Goal: Communication & Community: Answer question/provide support

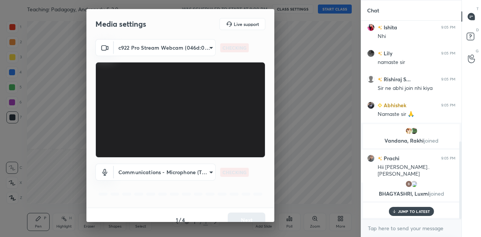
scroll to position [321, 0]
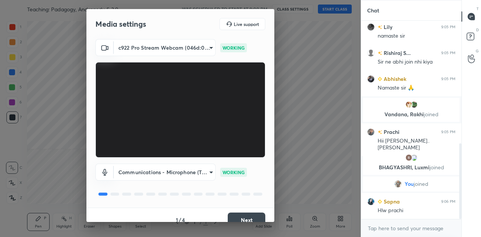
click at [253, 214] on button "Next" at bounding box center [247, 219] width 38 height 15
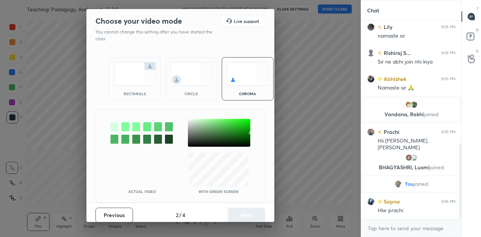
scroll to position [347, 0]
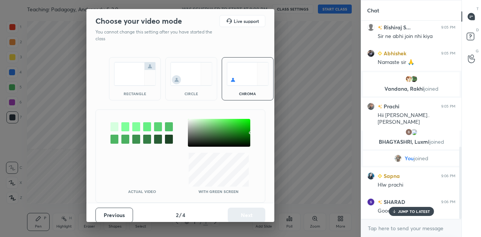
click at [131, 74] on img at bounding box center [135, 74] width 42 height 24
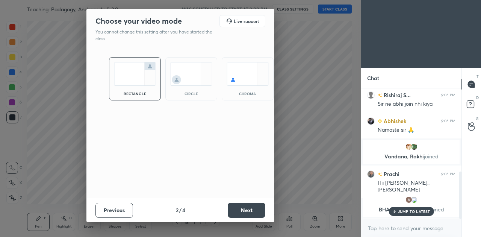
scroll to position [441, 0]
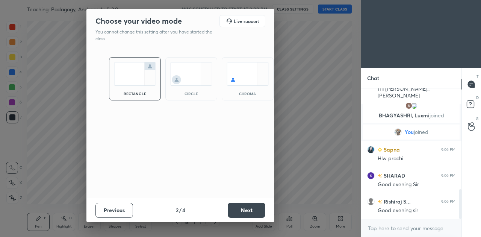
click at [242, 206] on button "Next" at bounding box center [247, 210] width 38 height 15
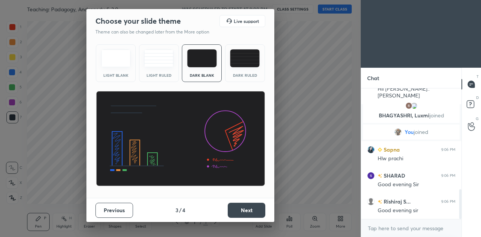
click at [242, 206] on button "Next" at bounding box center [247, 210] width 38 height 15
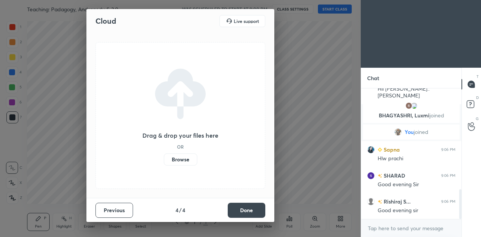
scroll to position [459, 0]
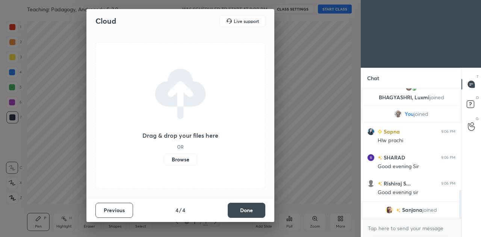
click at [177, 158] on label "Browse" at bounding box center [180, 159] width 33 height 12
click at [164, 158] on input "Browse" at bounding box center [164, 159] width 0 height 12
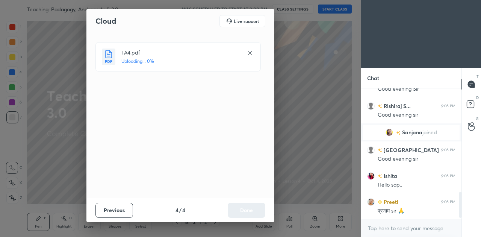
scroll to position [525, 0]
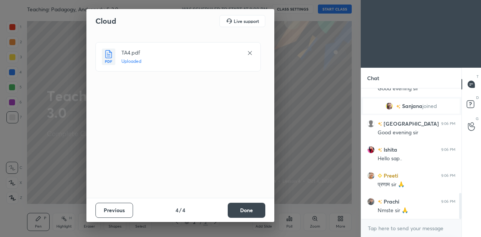
click at [245, 207] on button "Done" at bounding box center [247, 210] width 38 height 15
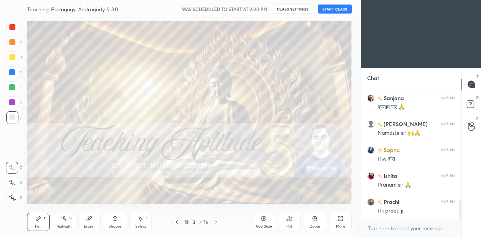
scroll to position [0, 0]
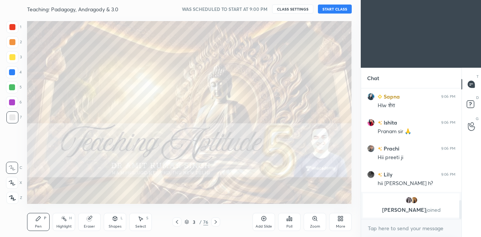
click at [342, 6] on button "START CLASS" at bounding box center [335, 9] width 34 height 9
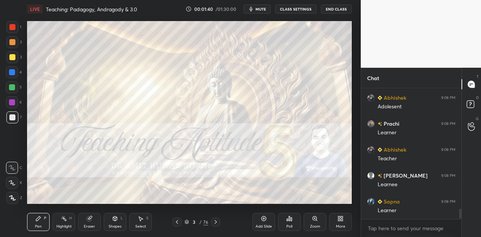
scroll to position [1640, 0]
click at [261, 10] on span "mute" at bounding box center [261, 8] width 11 height 5
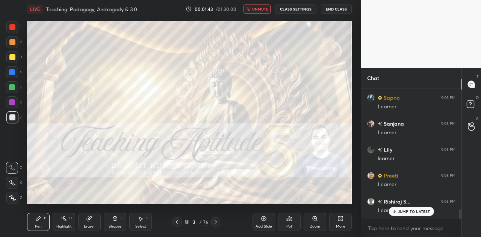
scroll to position [1692, 0]
click at [261, 10] on span "unmute" at bounding box center [260, 8] width 16 height 5
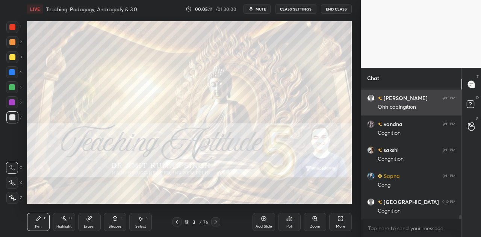
scroll to position [4549, 0]
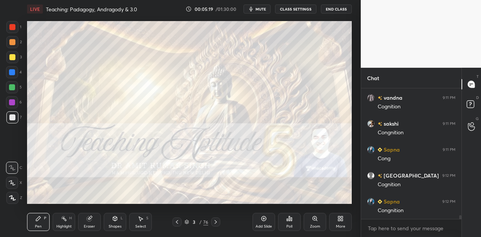
click at [262, 10] on span "mute" at bounding box center [261, 8] width 11 height 5
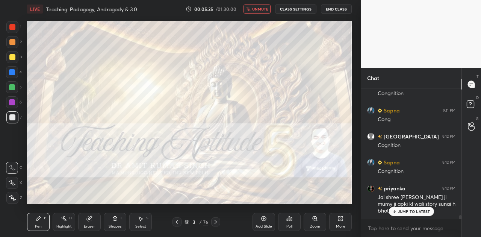
click at [415, 209] on p "JUMP TO LATEST" at bounding box center [414, 211] width 32 height 5
click at [415, 209] on div "Jai shree [PERSON_NAME] ji mumy ji apki kl wali story sunai h bhoths rhe h sbhi" at bounding box center [417, 204] width 78 height 21
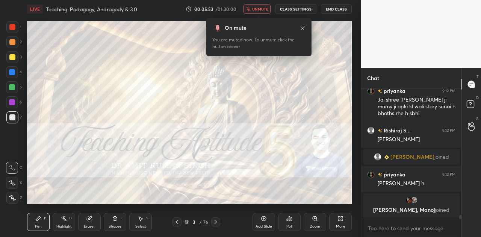
scroll to position [4590, 0]
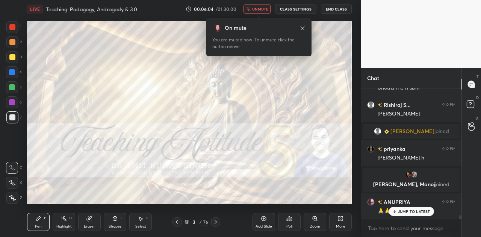
click at [257, 11] on span "unmute" at bounding box center [260, 8] width 16 height 5
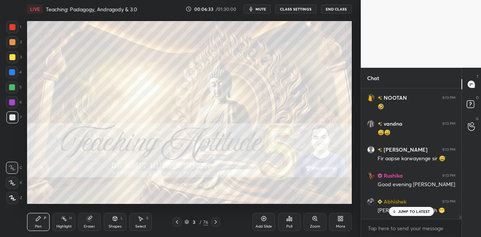
scroll to position [4938, 0]
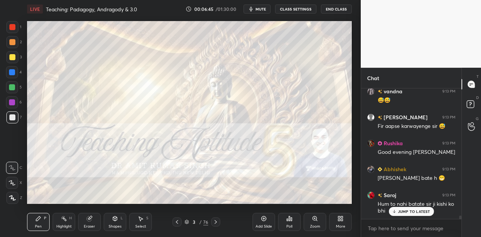
click at [409, 214] on div "JUMP TO LATEST" at bounding box center [411, 211] width 45 height 9
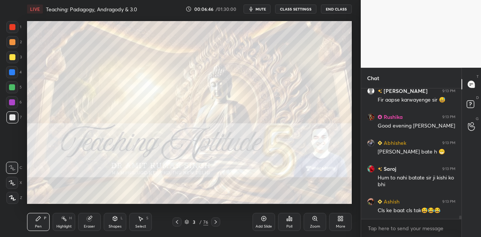
click at [217, 221] on icon at bounding box center [216, 222] width 6 height 6
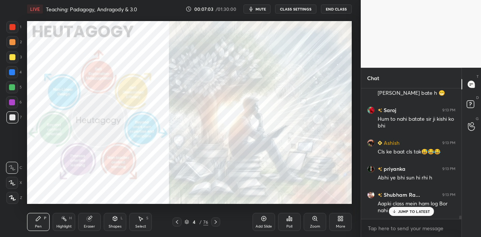
scroll to position [5055, 0]
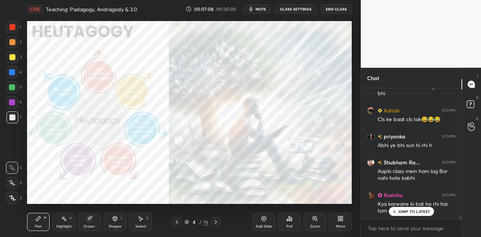
click at [409, 212] on p "JUMP TO LATEST" at bounding box center [414, 211] width 32 height 5
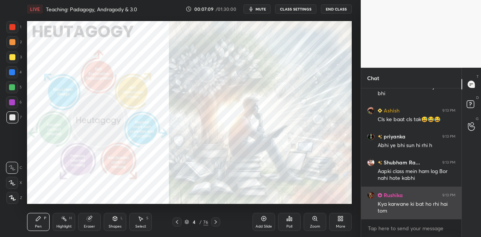
scroll to position [5082, 0]
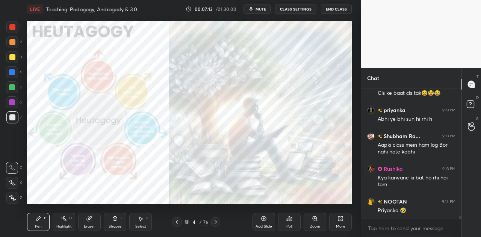
click at [218, 221] on icon at bounding box center [216, 222] width 6 height 6
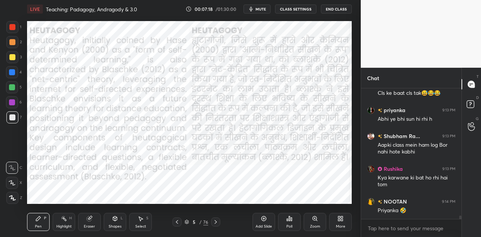
click at [112, 221] on icon at bounding box center [115, 218] width 6 height 6
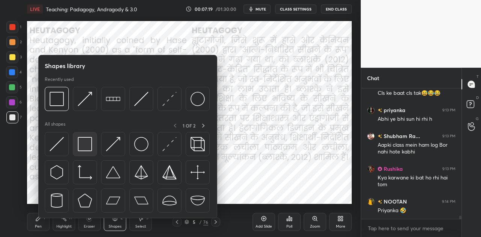
click at [86, 145] on img at bounding box center [85, 144] width 14 height 14
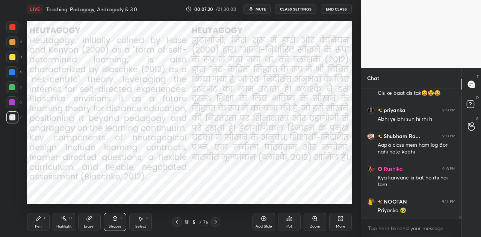
click at [12, 72] on div at bounding box center [12, 72] width 6 height 6
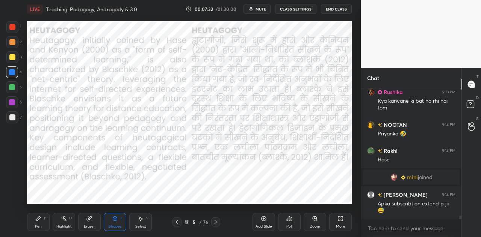
scroll to position [5184, 0]
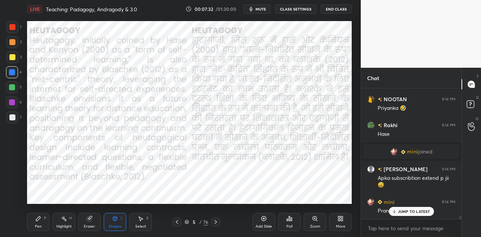
click at [215, 222] on icon at bounding box center [216, 222] width 6 height 6
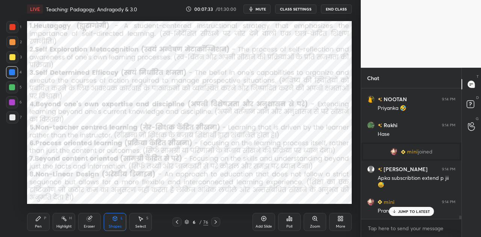
click at [263, 12] on button "mute" at bounding box center [257, 9] width 27 height 9
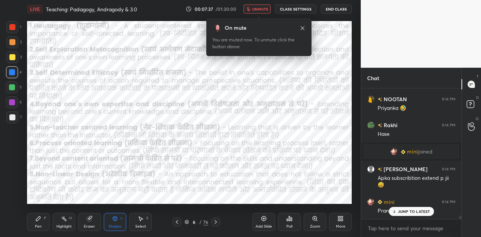
click at [263, 12] on button "unmute" at bounding box center [257, 9] width 27 height 9
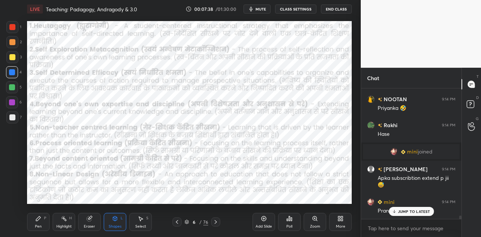
scroll to position [5210, 0]
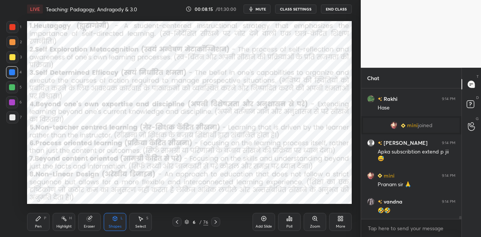
click at [215, 224] on icon at bounding box center [216, 222] width 6 height 6
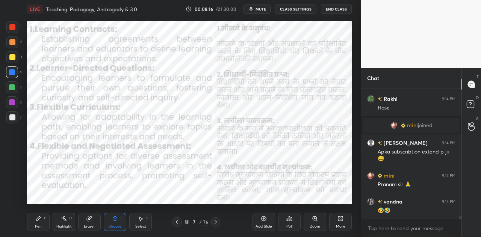
click at [215, 224] on icon at bounding box center [216, 222] width 6 height 6
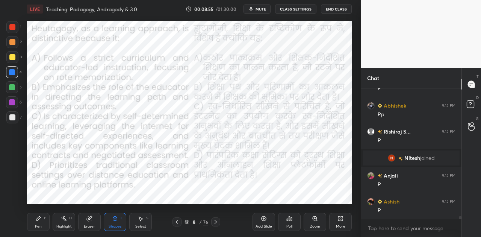
scroll to position [5293, 0]
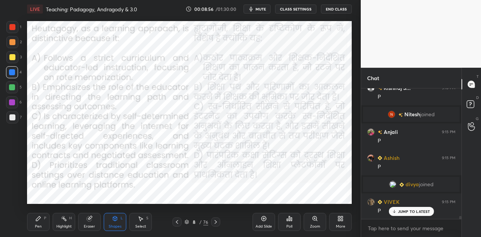
click at [264, 9] on span "mute" at bounding box center [261, 8] width 11 height 5
click at [287, 221] on icon at bounding box center [289, 218] width 6 height 6
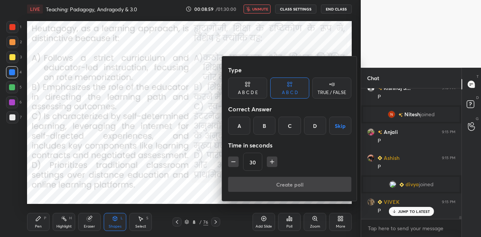
click at [294, 126] on div "C" at bounding box center [290, 126] width 22 height 18
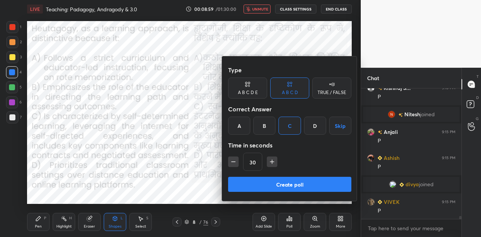
scroll to position [5319, 0]
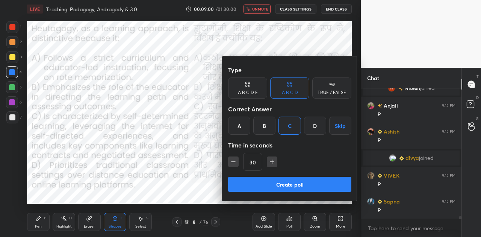
click at [320, 184] on button "Create poll" at bounding box center [289, 184] width 123 height 15
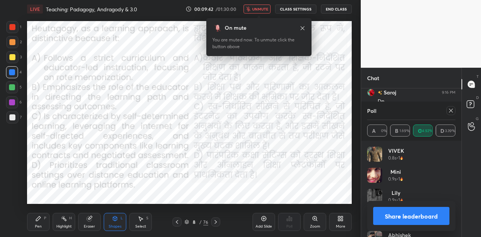
scroll to position [5506, 0]
click at [411, 219] on button "Share leaderboard" at bounding box center [411, 216] width 76 height 18
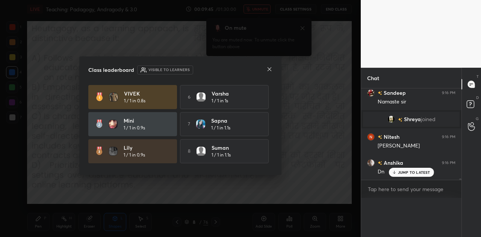
scroll to position [5486, 0]
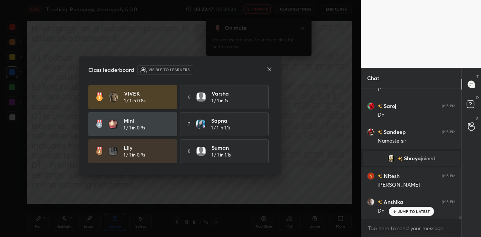
click at [268, 67] on icon at bounding box center [269, 69] width 6 height 6
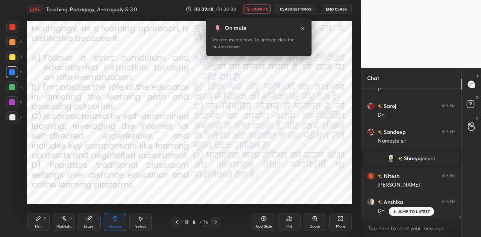
click at [260, 11] on span "unmute" at bounding box center [260, 8] width 16 height 5
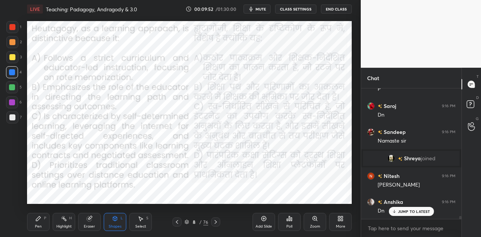
click at [406, 211] on p "JUMP TO LATEST" at bounding box center [414, 211] width 32 height 5
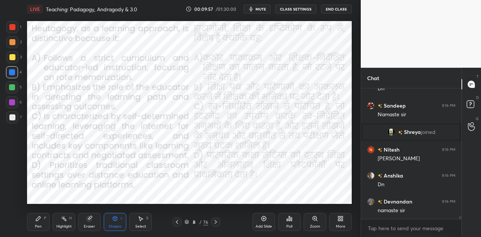
click at [215, 224] on icon at bounding box center [216, 222] width 6 height 6
click at [263, 220] on icon at bounding box center [264, 218] width 5 height 5
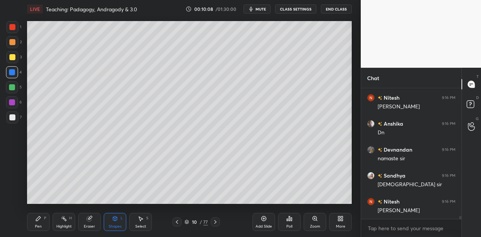
scroll to position [5570, 0]
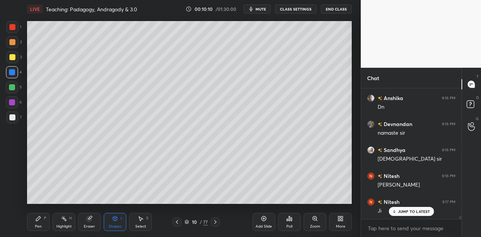
click at [13, 117] on div at bounding box center [12, 117] width 6 height 6
click at [36, 218] on icon at bounding box center [38, 218] width 6 height 6
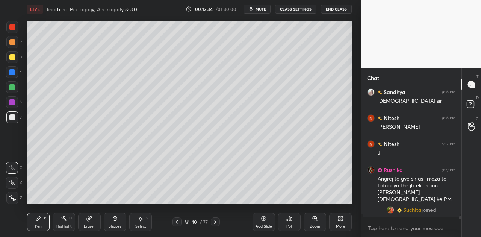
scroll to position [5637, 0]
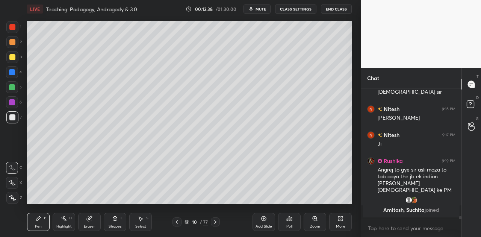
click at [14, 56] on div at bounding box center [12, 57] width 6 height 6
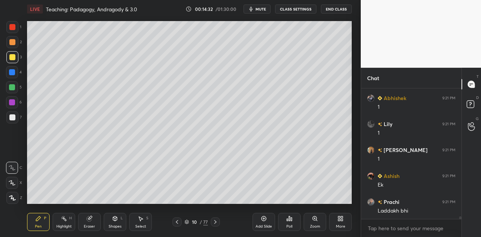
scroll to position [6195, 0]
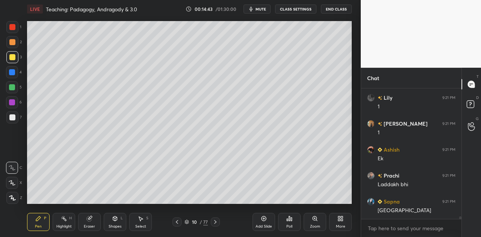
click at [263, 11] on span "mute" at bounding box center [261, 8] width 11 height 5
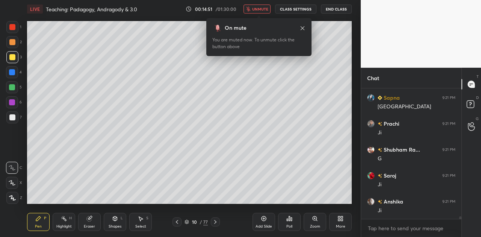
scroll to position [6324, 0]
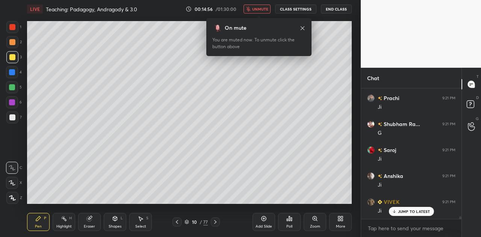
click at [263, 11] on span "unmute" at bounding box center [260, 8] width 16 height 5
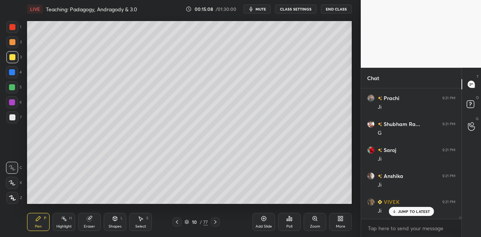
click at [262, 219] on icon at bounding box center [264, 218] width 5 height 5
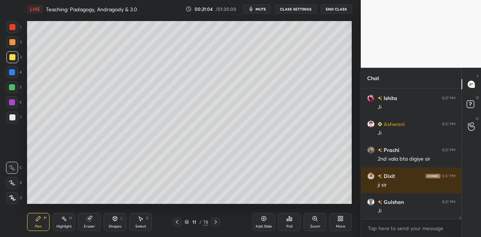
scroll to position [6698, 0]
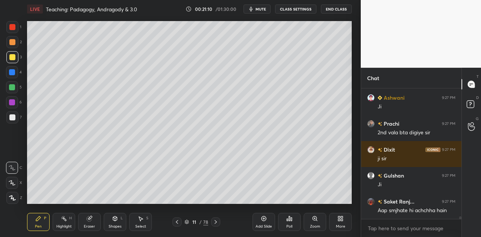
click at [216, 221] on icon at bounding box center [216, 222] width 6 height 6
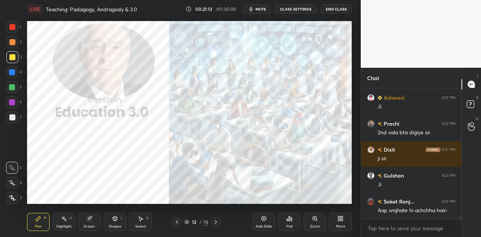
click at [216, 221] on icon at bounding box center [216, 222] width 6 height 6
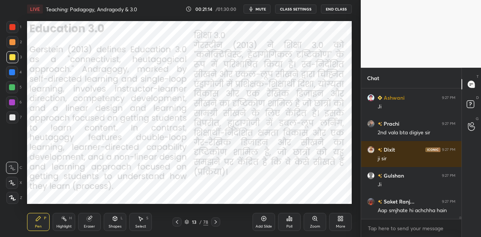
click at [216, 221] on icon at bounding box center [216, 222] width 6 height 6
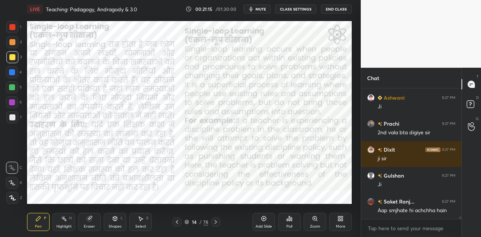
scroll to position [6717, 0]
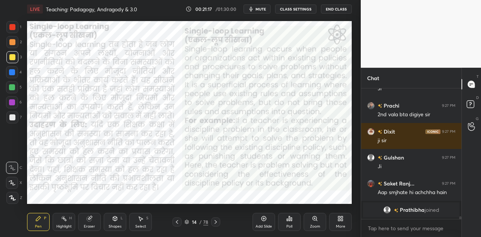
click at [216, 221] on icon at bounding box center [216, 222] width 6 height 6
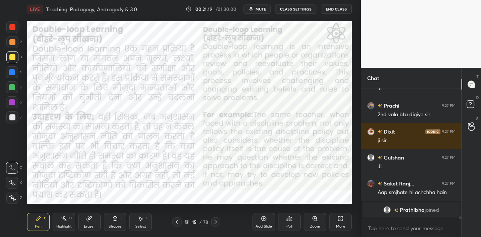
click at [216, 221] on icon at bounding box center [216, 222] width 6 height 6
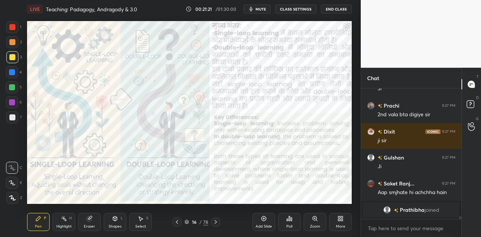
click at [216, 222] on icon at bounding box center [216, 222] width 6 height 6
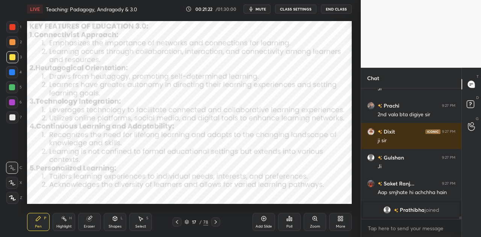
click at [216, 222] on icon at bounding box center [216, 222] width 6 height 6
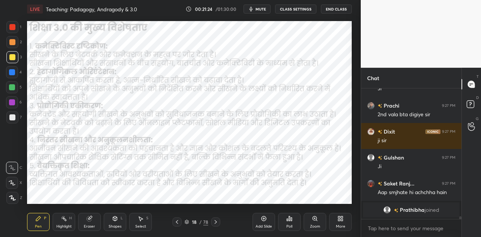
click at [216, 222] on icon at bounding box center [216, 222] width 6 height 6
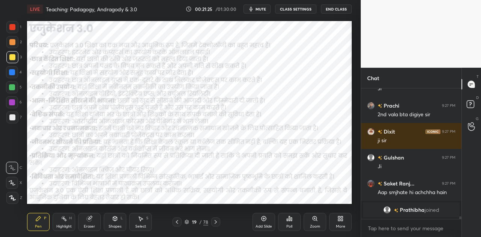
click at [216, 222] on icon at bounding box center [216, 222] width 6 height 6
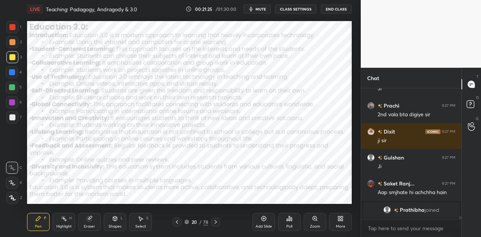
click at [216, 222] on icon at bounding box center [216, 222] width 6 height 6
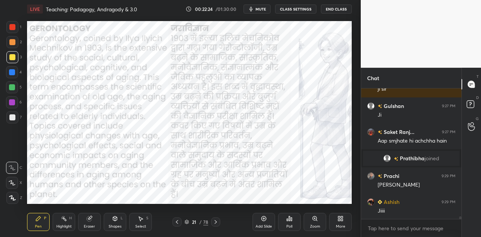
scroll to position [6676, 0]
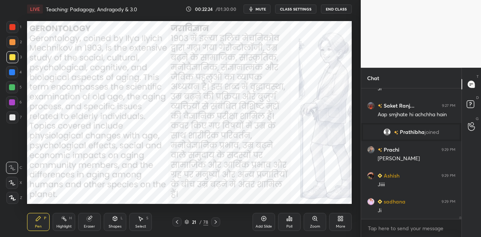
click at [263, 218] on icon at bounding box center [264, 218] width 2 height 2
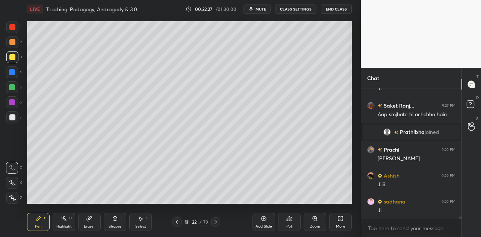
click at [13, 117] on div at bounding box center [12, 117] width 6 height 6
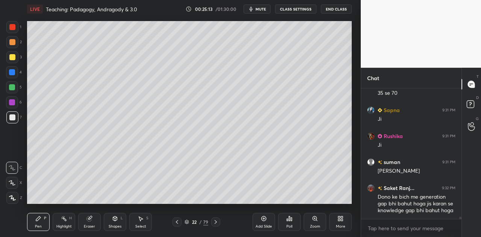
scroll to position [6983, 0]
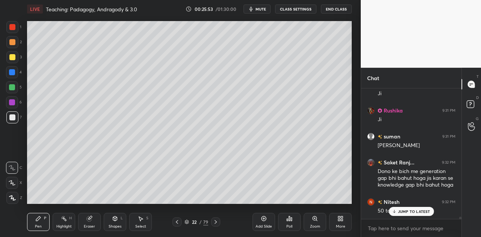
click at [403, 210] on p "JUMP TO LATEST" at bounding box center [414, 211] width 32 height 5
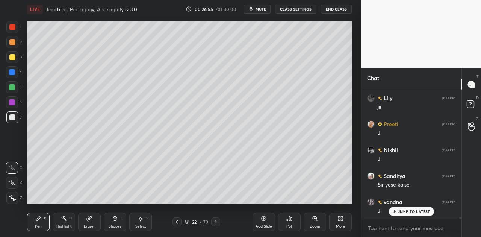
scroll to position [7156, 0]
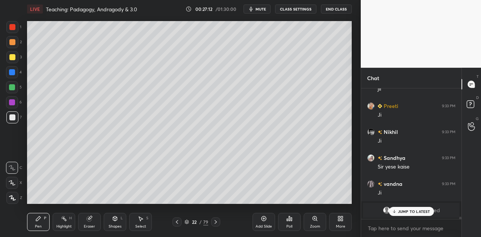
click at [177, 221] on icon at bounding box center [177, 222] width 2 height 4
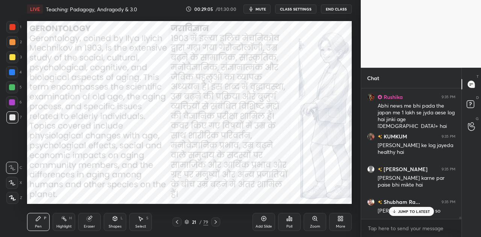
scroll to position [7451, 0]
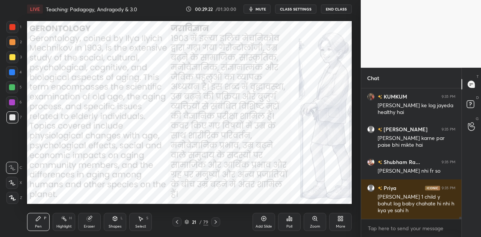
click at [215, 220] on icon at bounding box center [216, 222] width 2 height 4
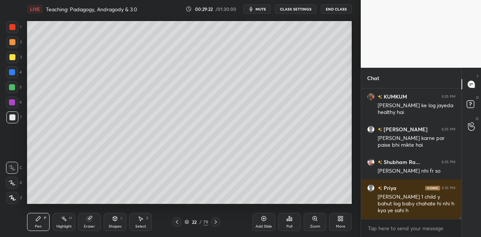
click at [215, 220] on icon at bounding box center [216, 222] width 2 height 4
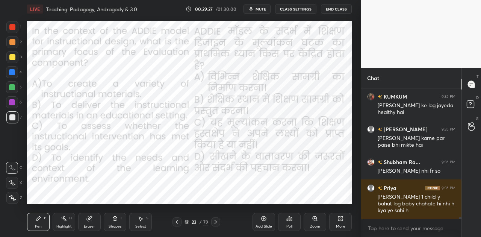
click at [176, 221] on icon at bounding box center [177, 222] width 6 height 6
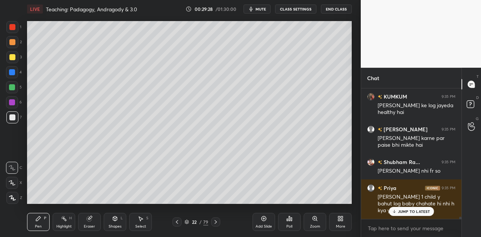
scroll to position [7483, 0]
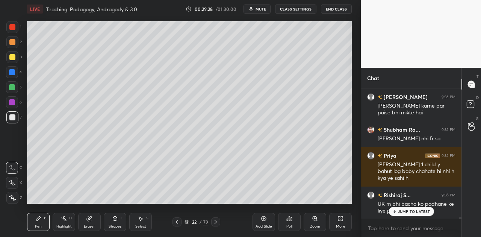
click at [188, 221] on icon at bounding box center [187, 221] width 4 height 2
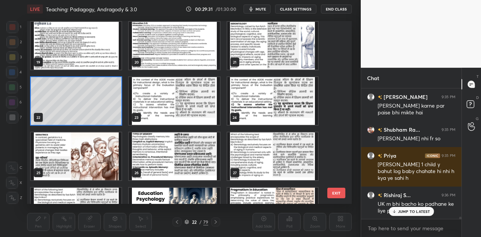
scroll to position [7510, 0]
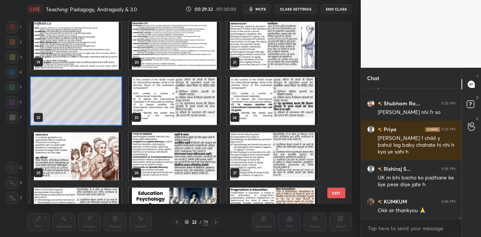
click at [76, 160] on img "grid" at bounding box center [76, 156] width 91 height 48
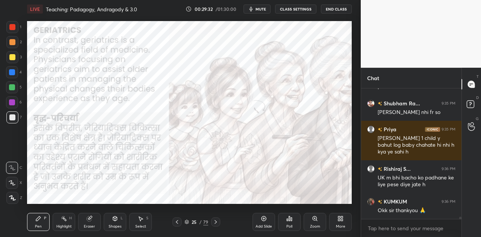
click at [76, 160] on img "grid" at bounding box center [76, 156] width 91 height 48
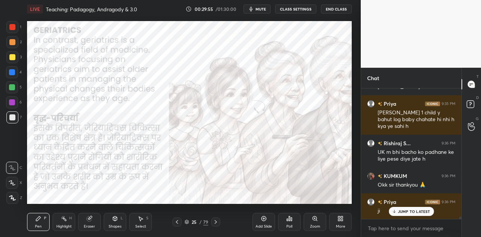
scroll to position [7575, 0]
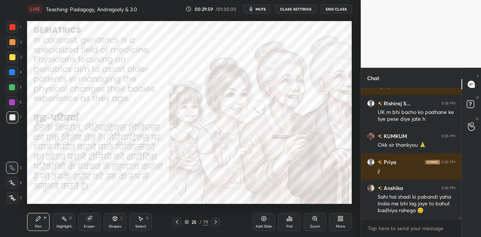
click at [187, 221] on icon at bounding box center [187, 221] width 4 height 2
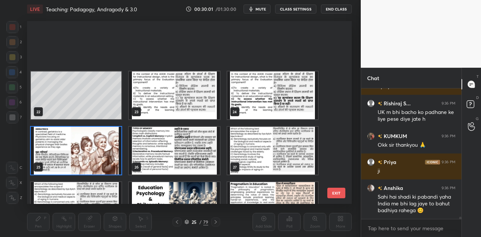
scroll to position [389, 0]
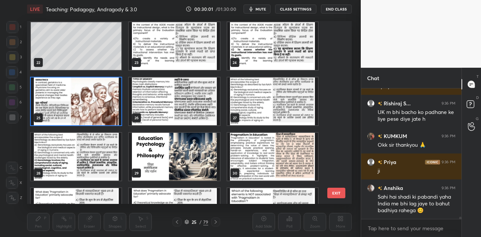
click at [174, 163] on img "grid" at bounding box center [174, 157] width 91 height 48
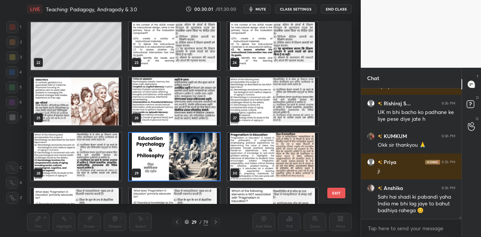
click at [174, 163] on img "grid" at bounding box center [174, 157] width 91 height 48
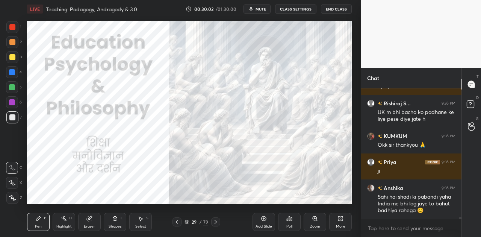
click at [174, 163] on img "grid" at bounding box center [174, 157] width 91 height 48
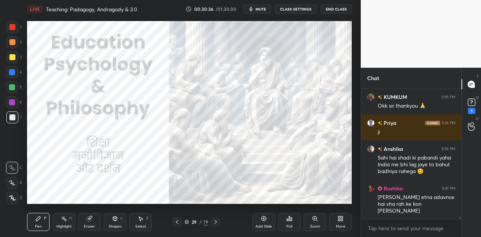
click at [218, 223] on icon at bounding box center [216, 222] width 6 height 6
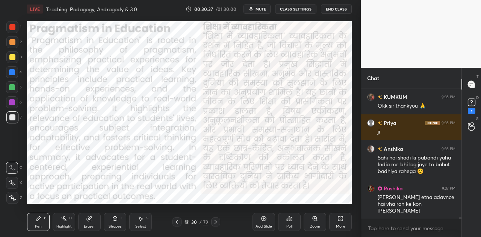
click at [262, 221] on div "Add Slide" at bounding box center [264, 222] width 23 height 18
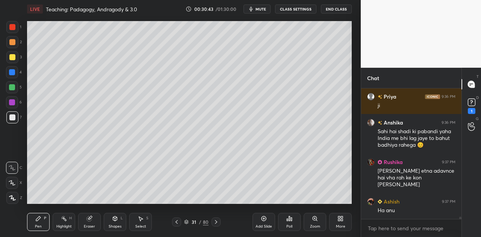
scroll to position [7679, 0]
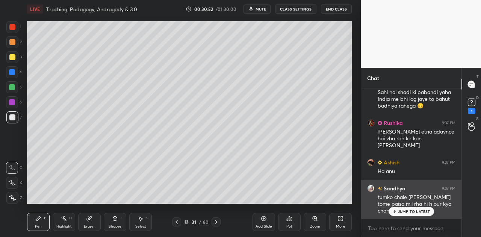
click at [399, 209] on p "JUMP TO LATEST" at bounding box center [414, 211] width 32 height 5
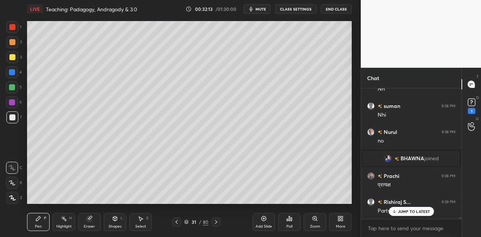
scroll to position [8398, 0]
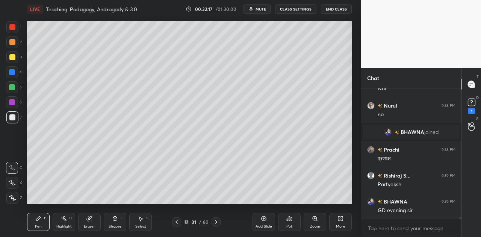
click at [261, 8] on span "mute" at bounding box center [261, 8] width 11 height 5
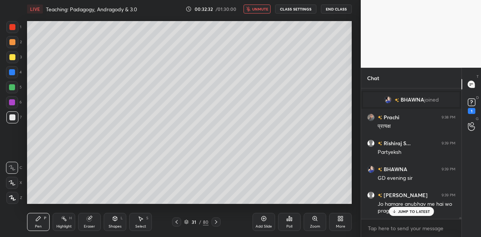
click at [254, 7] on span "unmute" at bounding box center [260, 8] width 16 height 5
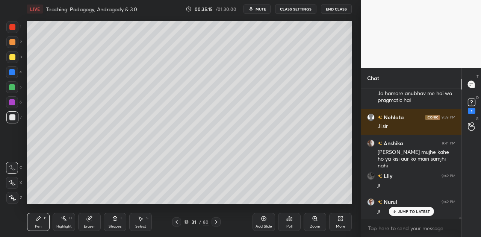
scroll to position [8567, 0]
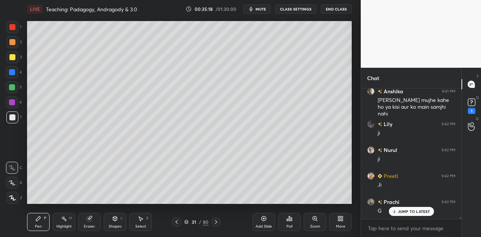
click at [216, 223] on icon at bounding box center [216, 222] width 6 height 6
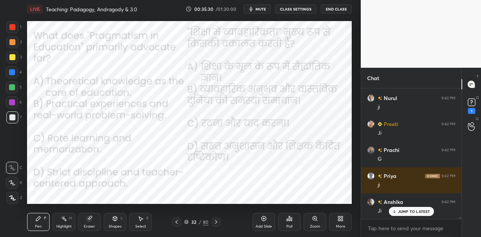
scroll to position [8671, 0]
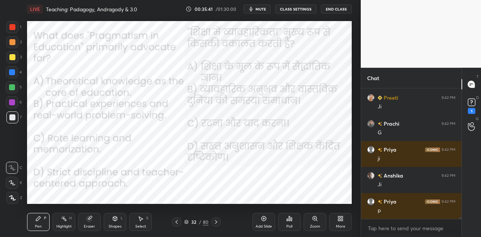
click at [290, 218] on icon at bounding box center [289, 218] width 6 height 6
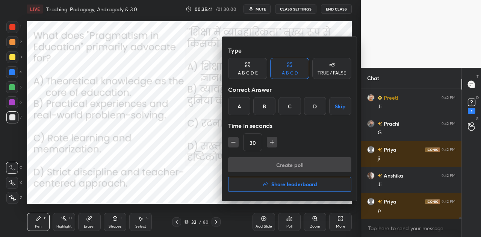
scroll to position [8696, 0]
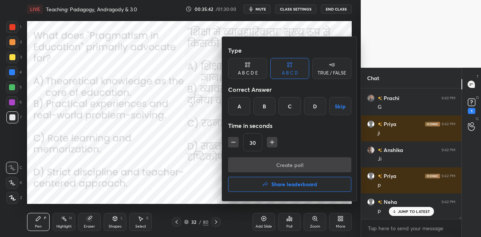
click at [265, 105] on div "B" at bounding box center [264, 106] width 22 height 18
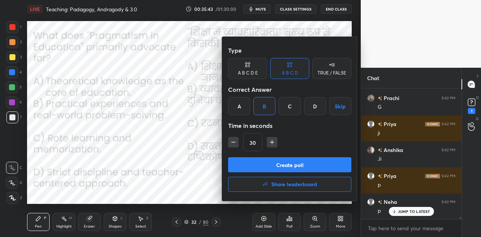
click at [295, 161] on button "Create poll" at bounding box center [289, 164] width 123 height 15
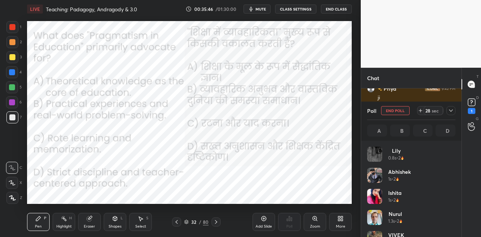
scroll to position [88, 86]
click at [266, 11] on span "mute" at bounding box center [261, 8] width 11 height 5
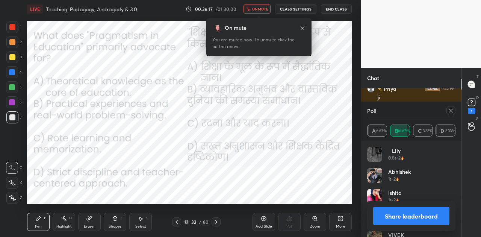
click at [403, 213] on button "Share leaderboard" at bounding box center [411, 216] width 76 height 18
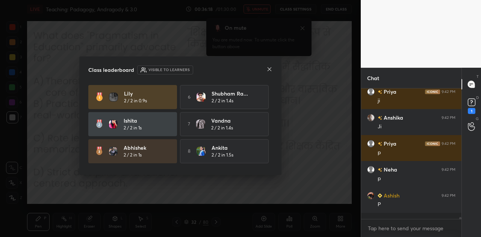
scroll to position [2, 2]
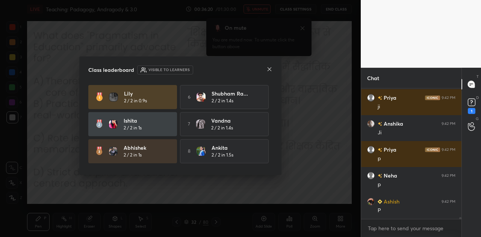
click at [270, 71] on icon at bounding box center [269, 69] width 6 height 6
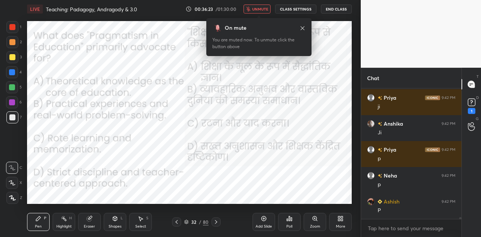
click at [215, 219] on icon at bounding box center [216, 222] width 6 height 6
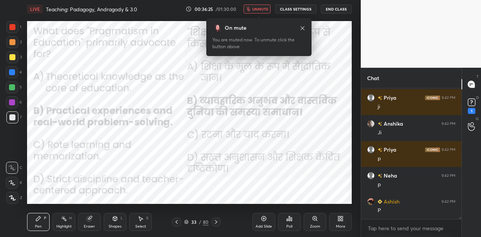
click at [250, 9] on icon "button" at bounding box center [248, 9] width 4 height 5
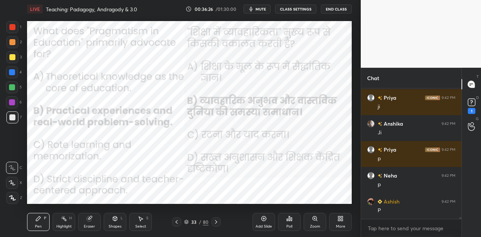
click at [216, 222] on icon at bounding box center [216, 222] width 2 height 4
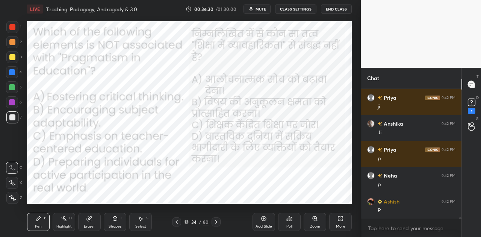
click at [263, 8] on span "mute" at bounding box center [261, 8] width 11 height 5
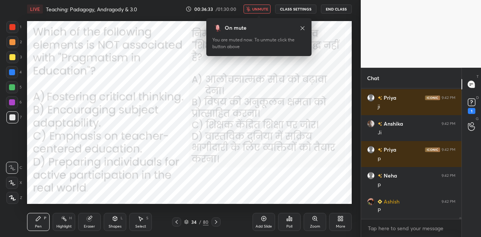
click at [263, 8] on span "unmute" at bounding box center [260, 8] width 16 height 5
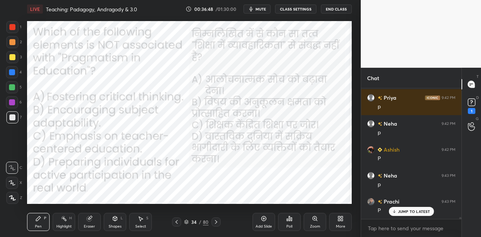
scroll to position [8800, 0]
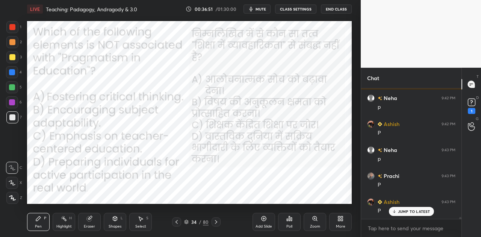
click at [262, 7] on span "mute" at bounding box center [261, 8] width 11 height 5
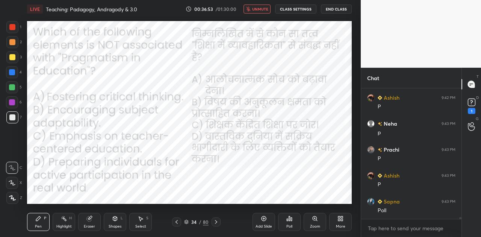
click at [290, 221] on icon at bounding box center [289, 218] width 6 height 6
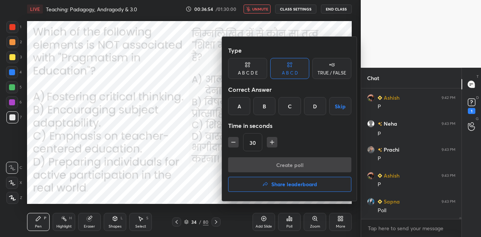
click at [295, 103] on div "C" at bounding box center [290, 106] width 22 height 18
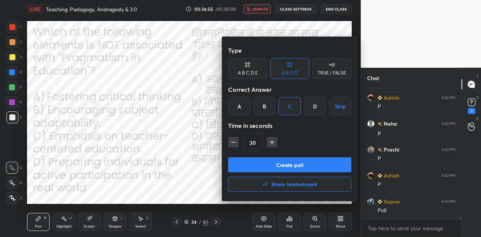
click at [285, 163] on button "Create poll" at bounding box center [289, 164] width 123 height 15
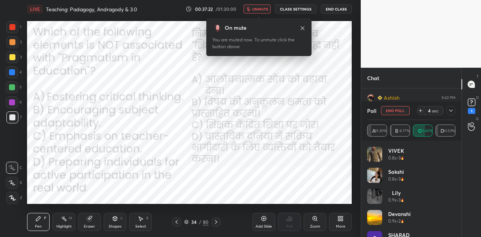
scroll to position [8891, 0]
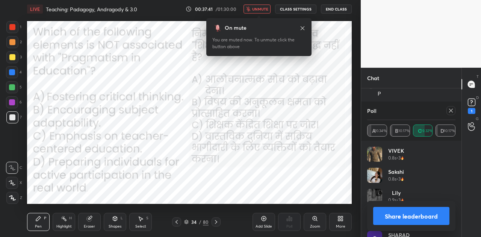
click at [414, 216] on button "Share leaderboard" at bounding box center [411, 216] width 76 height 18
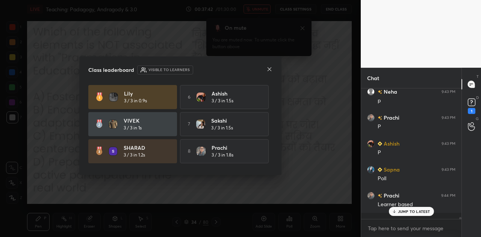
scroll to position [8856, 0]
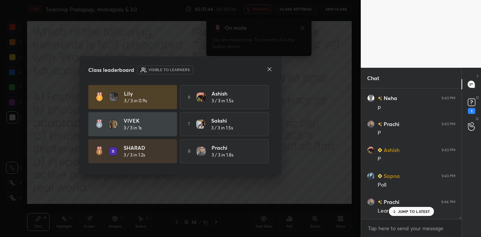
click at [269, 70] on icon at bounding box center [270, 69] width 4 height 4
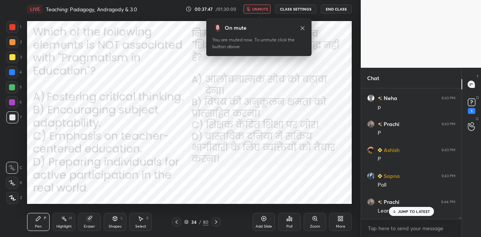
click at [413, 209] on p "JUMP TO LATEST" at bounding box center [414, 211] width 32 height 5
click at [259, 8] on span "unmute" at bounding box center [260, 8] width 16 height 5
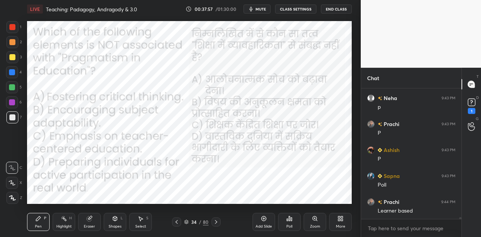
click at [217, 222] on icon at bounding box center [216, 222] width 6 height 6
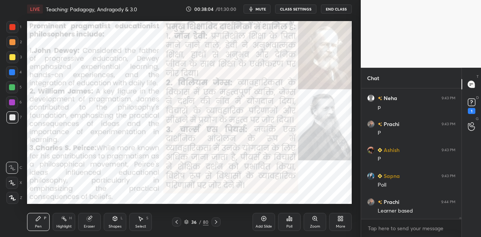
click at [217, 222] on icon at bounding box center [216, 222] width 6 height 6
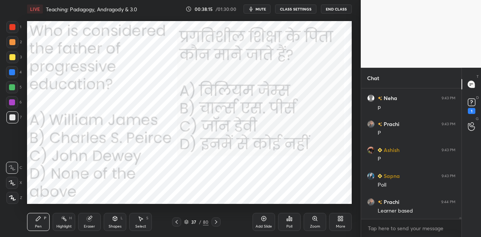
click at [291, 221] on icon at bounding box center [291, 218] width 1 height 3
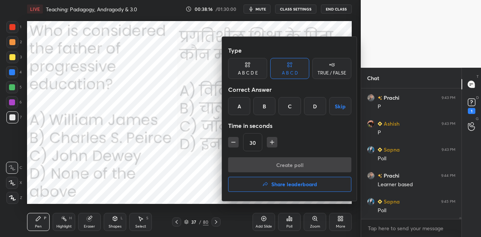
click at [291, 107] on div "C" at bounding box center [290, 106] width 22 height 18
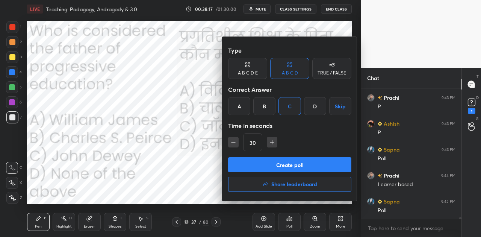
scroll to position [8904, 0]
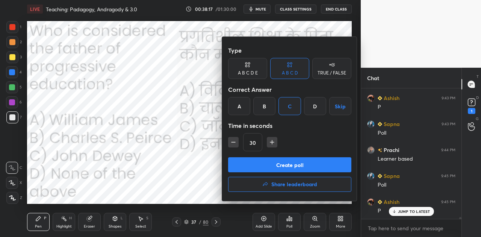
click at [289, 163] on button "Create poll" at bounding box center [289, 164] width 123 height 15
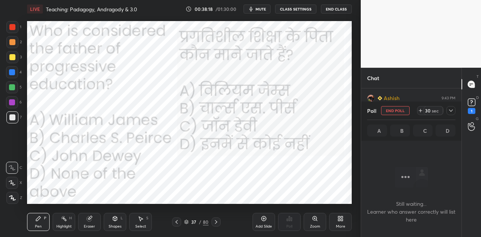
scroll to position [2, 2]
click at [266, 8] on span "mute" at bounding box center [261, 8] width 11 height 5
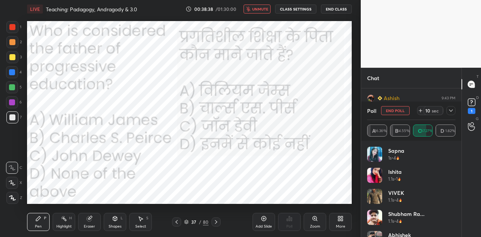
scroll to position [8969, 0]
click at [266, 8] on span "unmute" at bounding box center [260, 8] width 16 height 5
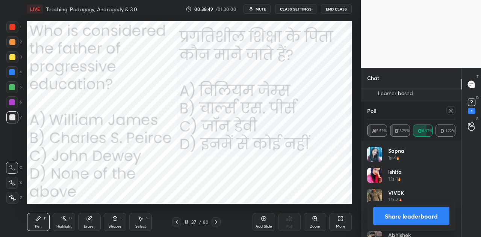
click at [395, 219] on button "Share leaderboard" at bounding box center [411, 216] width 76 height 18
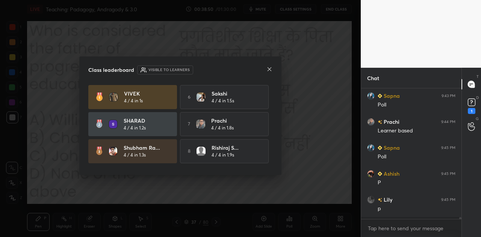
scroll to position [8930, 0]
click at [269, 67] on icon at bounding box center [269, 69] width 6 height 6
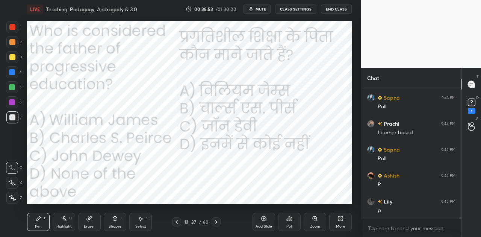
click at [287, 218] on icon at bounding box center [289, 218] width 6 height 6
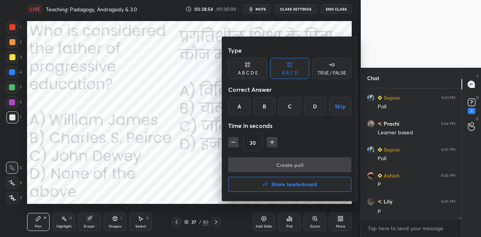
click at [289, 107] on div "C" at bounding box center [290, 106] width 22 height 18
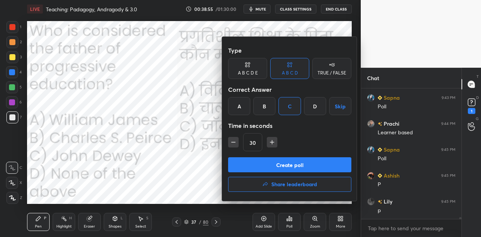
click at [301, 161] on button "Create poll" at bounding box center [289, 164] width 123 height 15
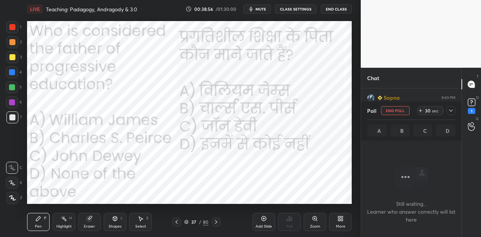
scroll to position [2, 2]
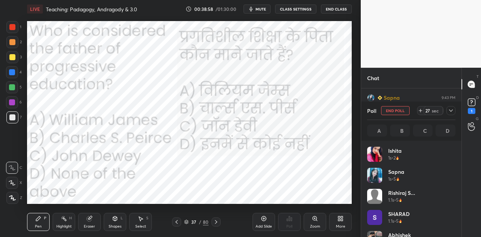
click at [260, 9] on span "mute" at bounding box center [261, 8] width 11 height 5
click at [421, 109] on icon at bounding box center [421, 110] width 6 height 6
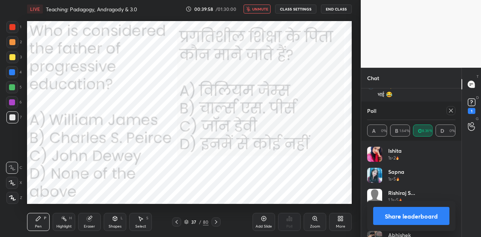
scroll to position [8492, 0]
click at [422, 215] on button "Share leaderboard" at bounding box center [411, 216] width 76 height 18
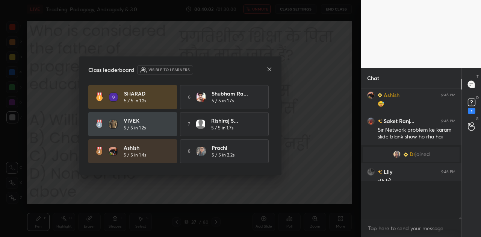
scroll to position [8459, 0]
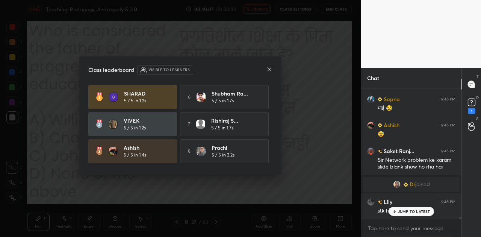
click at [269, 71] on icon at bounding box center [269, 69] width 6 height 6
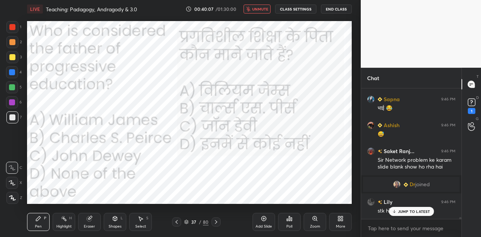
click at [260, 8] on span "unmute" at bounding box center [260, 8] width 16 height 5
click at [218, 219] on icon at bounding box center [216, 222] width 6 height 6
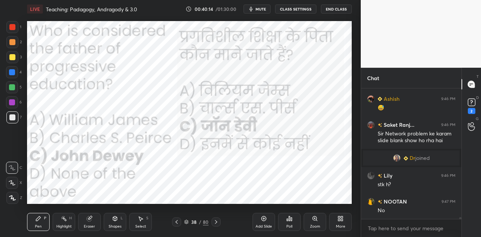
click at [218, 219] on icon at bounding box center [216, 222] width 6 height 6
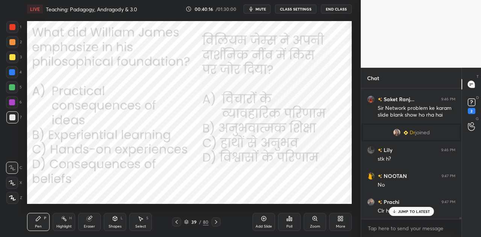
scroll to position [8531, 0]
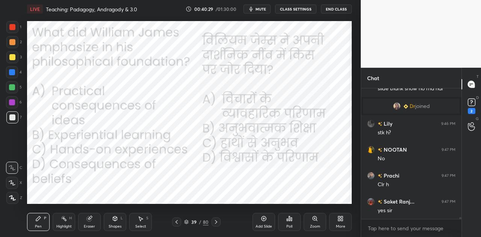
click at [257, 4] on div "LIVE Teaching: Padagogy, Andragody & 3.0 00:40:29 / 01:30:00 mute CLASS SETTING…" at bounding box center [189, 9] width 325 height 18
click at [259, 11] on span "mute" at bounding box center [261, 8] width 11 height 5
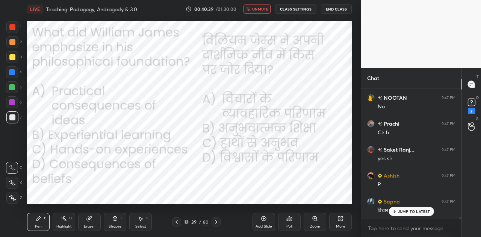
scroll to position [8615, 0]
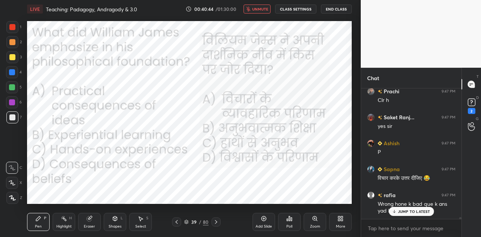
click at [405, 212] on p "JUMP TO LATEST" at bounding box center [414, 211] width 32 height 5
click at [292, 220] on icon at bounding box center [289, 218] width 6 height 6
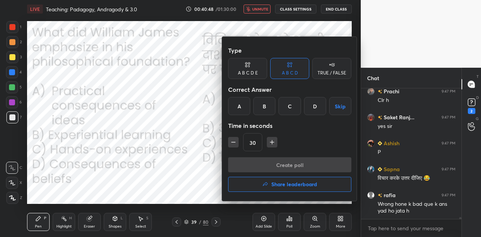
click at [241, 103] on div "A" at bounding box center [239, 106] width 22 height 18
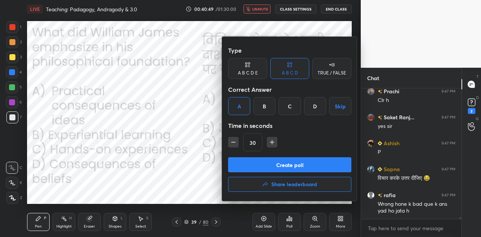
click at [298, 159] on button "Create poll" at bounding box center [289, 164] width 123 height 15
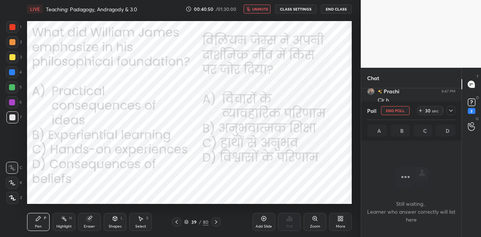
scroll to position [107, 98]
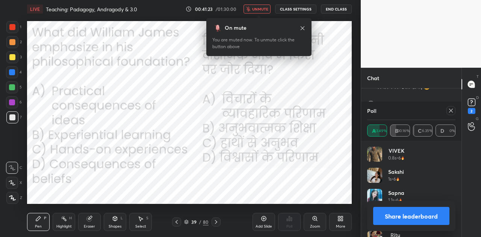
click at [424, 217] on button "Share leaderboard" at bounding box center [411, 216] width 76 height 18
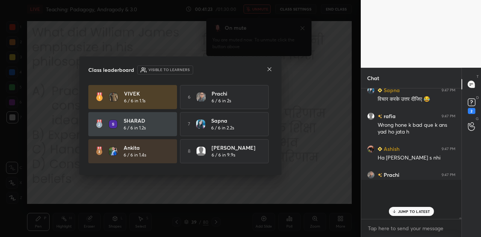
scroll to position [8671, 0]
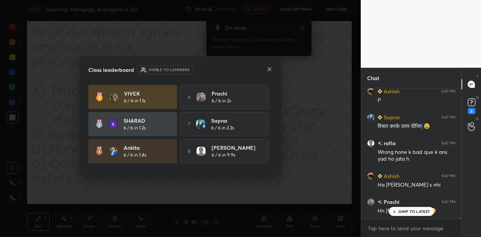
click at [268, 70] on icon at bounding box center [270, 69] width 4 height 4
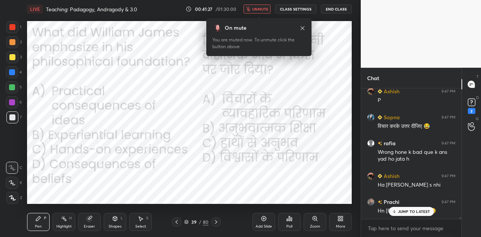
click at [421, 209] on p "JUMP TO LATEST" at bounding box center [414, 211] width 32 height 5
click at [260, 9] on span "unmute" at bounding box center [260, 8] width 16 height 5
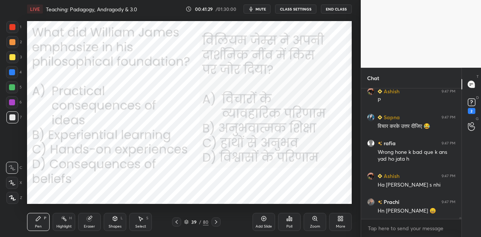
click at [216, 219] on icon at bounding box center [216, 222] width 6 height 6
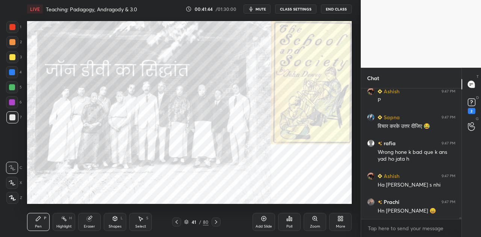
scroll to position [8693, 0]
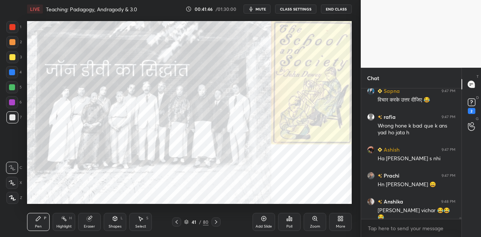
click at [216, 219] on icon at bounding box center [216, 222] width 6 height 6
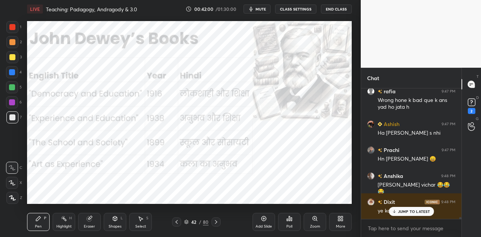
scroll to position [8745, 0]
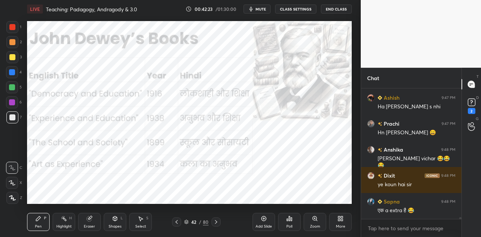
click at [219, 222] on div at bounding box center [216, 221] width 9 height 9
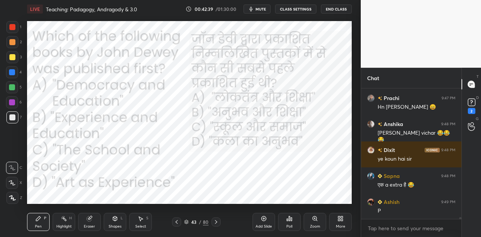
scroll to position [8797, 0]
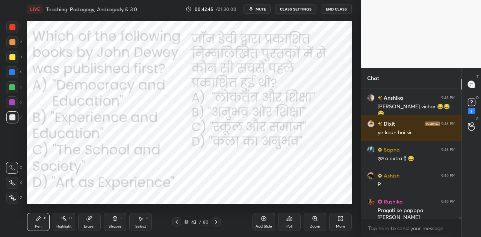
click at [289, 223] on div "Poll" at bounding box center [289, 222] width 23 height 18
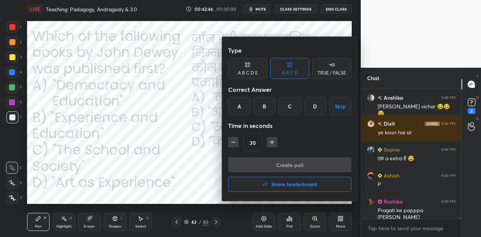
click at [295, 107] on div "C" at bounding box center [290, 106] width 22 height 18
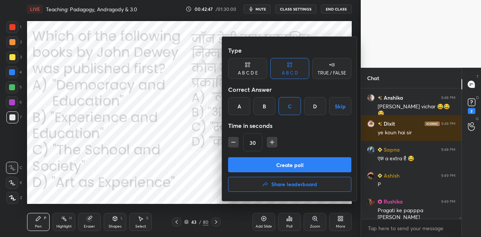
click at [282, 161] on button "Create poll" at bounding box center [289, 164] width 123 height 15
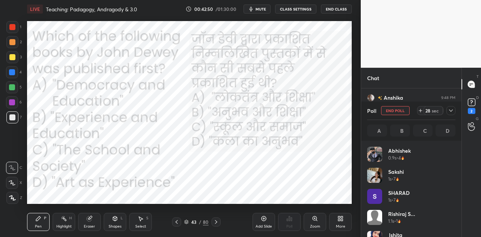
scroll to position [88, 86]
click at [265, 10] on span "mute" at bounding box center [261, 8] width 11 height 5
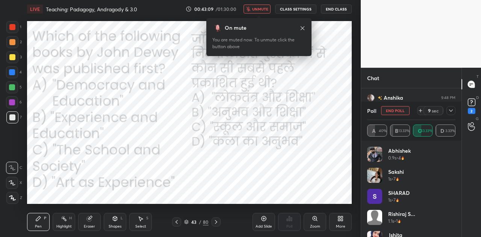
scroll to position [8862, 0]
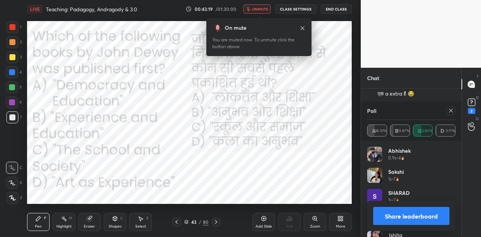
click at [435, 216] on button "Share leaderboard" at bounding box center [411, 216] width 76 height 18
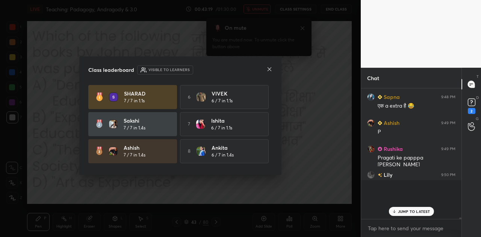
scroll to position [8827, 0]
click at [268, 70] on icon at bounding box center [269, 69] width 6 height 6
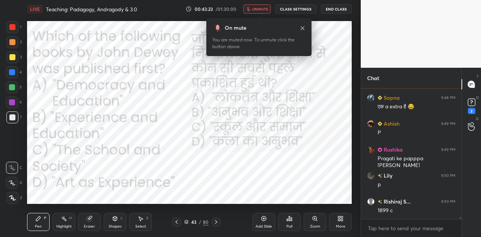
click at [259, 9] on span "unmute" at bounding box center [260, 8] width 16 height 5
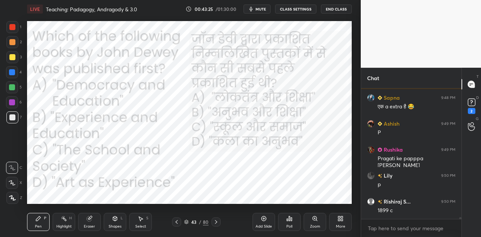
click at [215, 221] on icon at bounding box center [216, 222] width 6 height 6
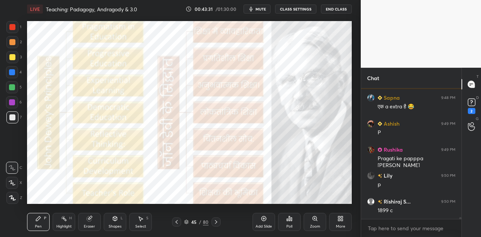
click at [12, 71] on div at bounding box center [12, 72] width 6 height 6
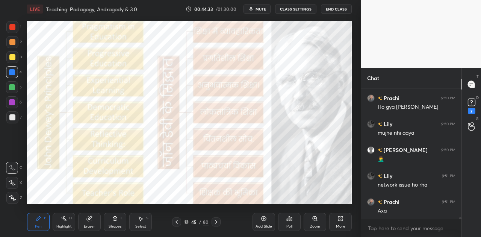
scroll to position [9005, 0]
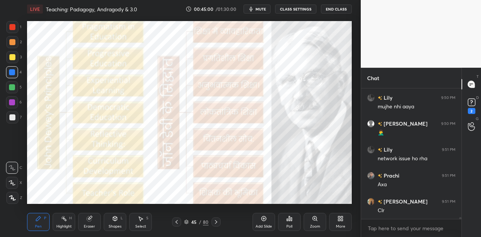
click at [186, 223] on icon at bounding box center [186, 221] width 5 height 5
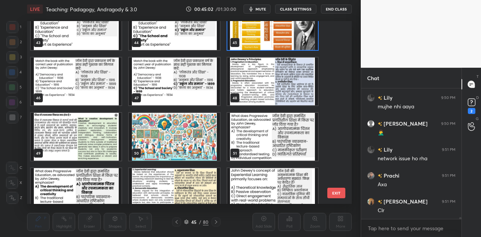
scroll to position [821, 0]
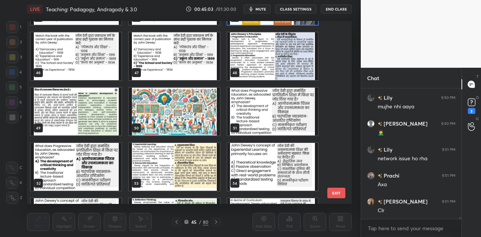
click at [89, 115] on img "grid" at bounding box center [76, 112] width 91 height 48
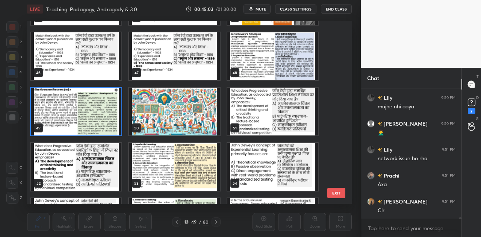
click at [89, 115] on img "grid" at bounding box center [76, 112] width 91 height 48
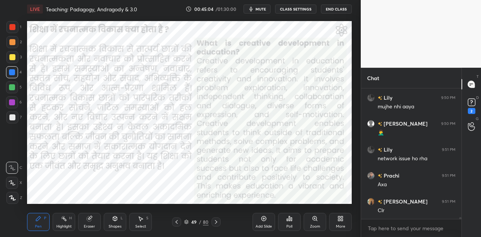
click at [89, 115] on img "grid" at bounding box center [76, 112] width 91 height 48
click at [262, 8] on span "mute" at bounding box center [261, 8] width 11 height 5
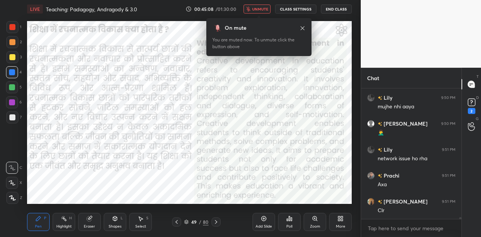
click at [262, 8] on span "unmute" at bounding box center [260, 8] width 16 height 5
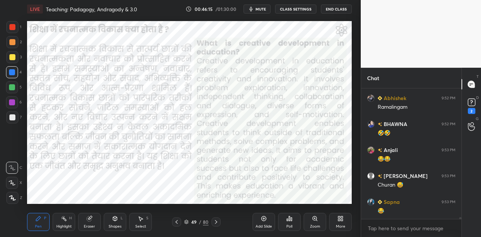
scroll to position [9420, 0]
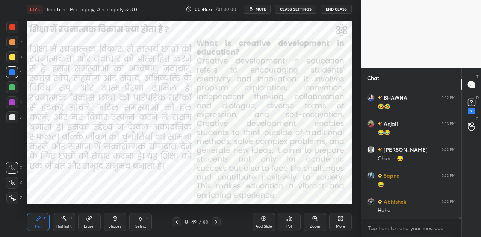
click at [215, 221] on icon at bounding box center [216, 222] width 6 height 6
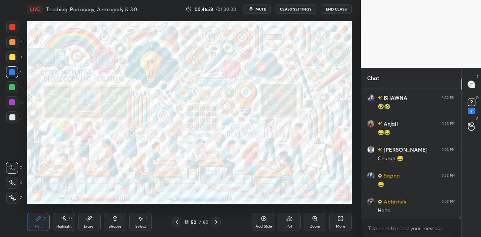
scroll to position [9445, 0]
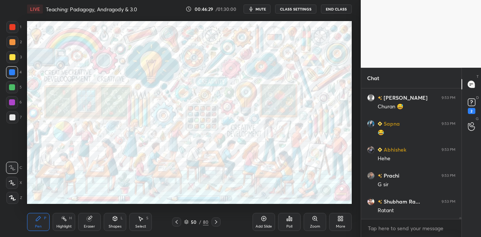
click at [215, 221] on icon at bounding box center [216, 222] width 6 height 6
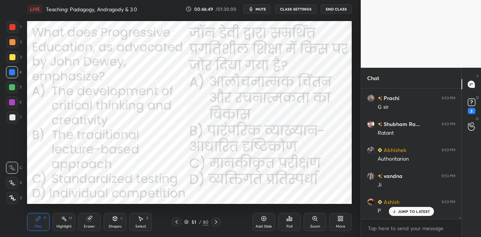
scroll to position [9575, 0]
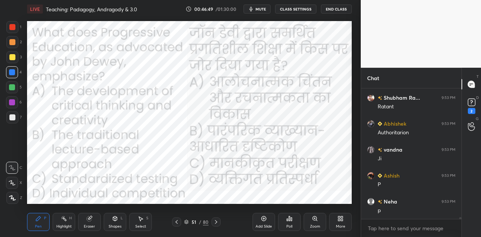
click at [254, 9] on icon "button" at bounding box center [251, 9] width 6 height 6
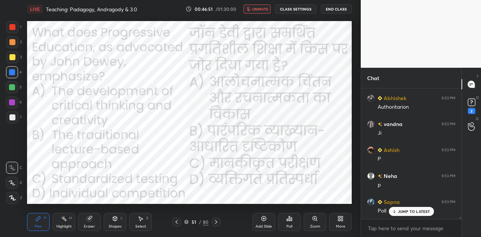
click at [292, 222] on div "Poll" at bounding box center [289, 222] width 23 height 18
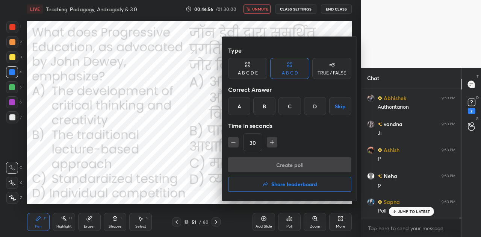
click at [239, 105] on div "A" at bounding box center [239, 106] width 22 height 18
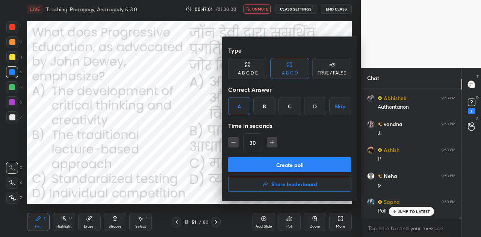
click at [293, 162] on button "Create poll" at bounding box center [289, 164] width 123 height 15
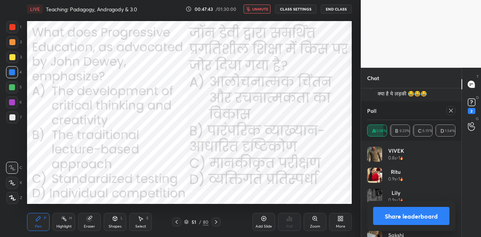
scroll to position [9887, 0]
click at [416, 215] on button "Share leaderboard" at bounding box center [411, 216] width 76 height 18
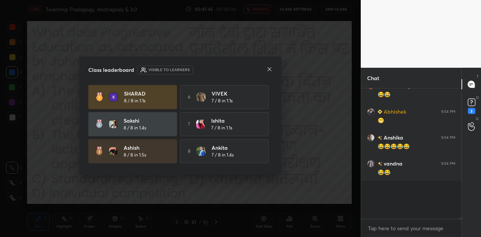
scroll to position [3, 2]
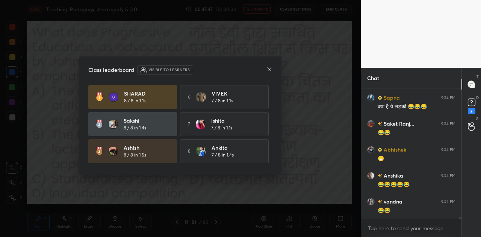
click at [268, 70] on icon at bounding box center [269, 69] width 6 height 6
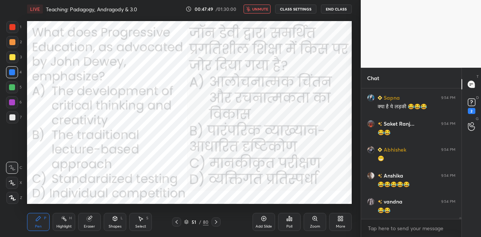
click at [260, 8] on span "unmute" at bounding box center [260, 8] width 16 height 5
click at [216, 220] on icon at bounding box center [216, 222] width 6 height 6
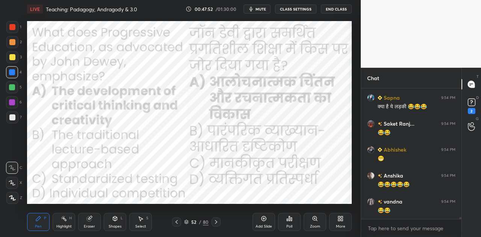
click at [216, 220] on icon at bounding box center [216, 222] width 6 height 6
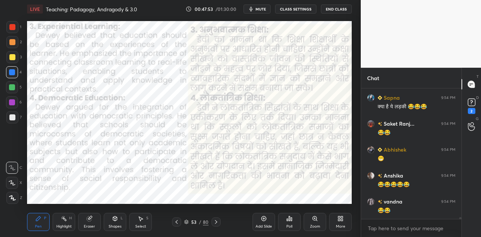
click at [216, 220] on icon at bounding box center [216, 222] width 6 height 6
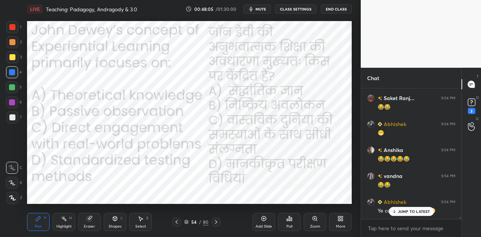
scroll to position [9900, 0]
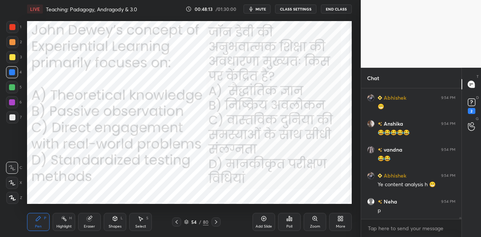
click at [264, 11] on span "mute" at bounding box center [261, 8] width 11 height 5
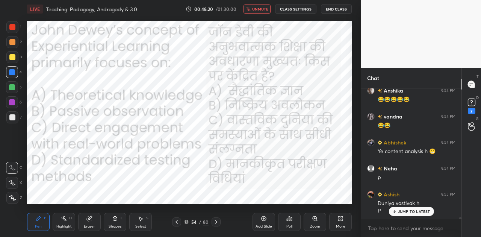
scroll to position [9959, 0]
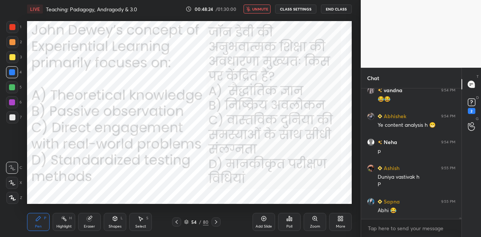
click at [290, 221] on icon at bounding box center [289, 218] width 6 height 6
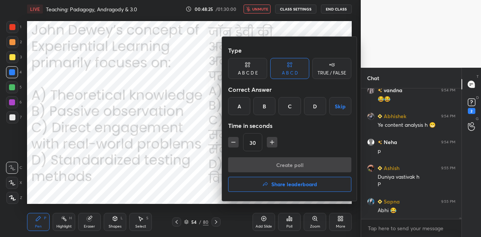
click at [291, 103] on div "C" at bounding box center [290, 106] width 22 height 18
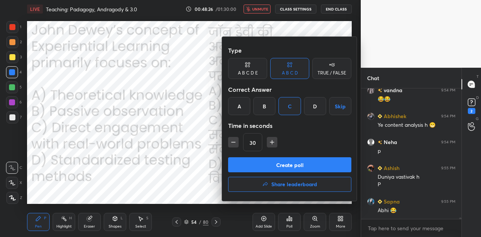
click at [295, 165] on button "Create poll" at bounding box center [289, 164] width 123 height 15
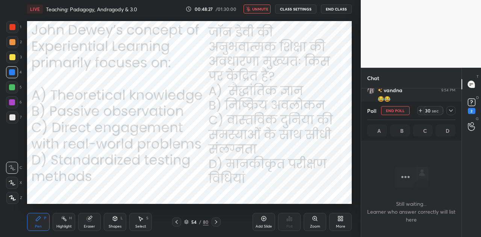
scroll to position [2, 2]
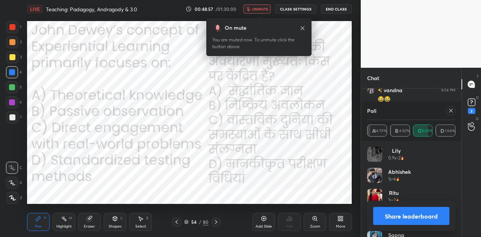
click at [262, 8] on span "unmute" at bounding box center [260, 8] width 16 height 5
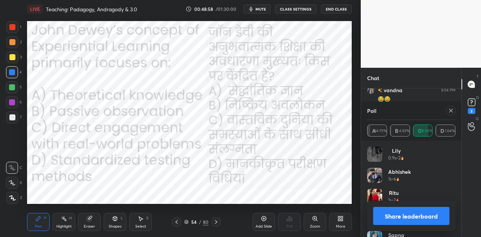
click at [416, 219] on button "Share leaderboard" at bounding box center [411, 216] width 76 height 18
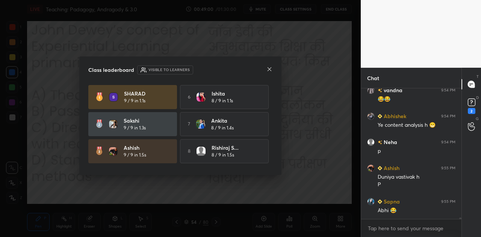
click at [268, 68] on icon at bounding box center [269, 69] width 6 height 6
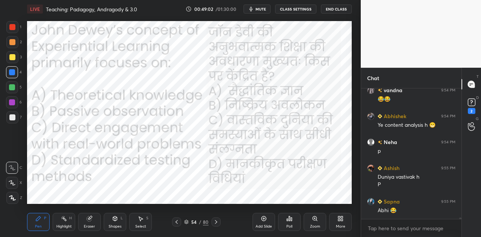
click at [215, 220] on icon at bounding box center [216, 222] width 2 height 4
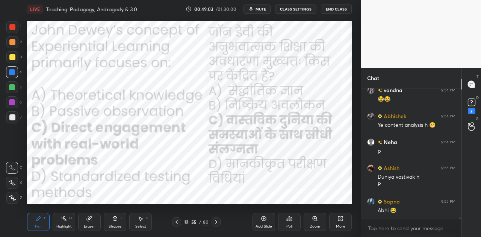
click at [215, 220] on icon at bounding box center [216, 222] width 2 height 4
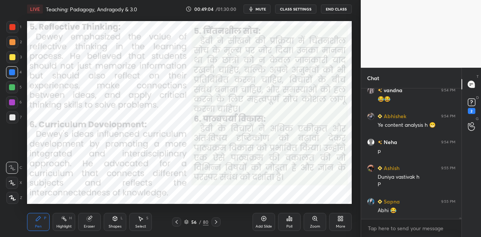
click at [215, 220] on icon at bounding box center [216, 222] width 2 height 4
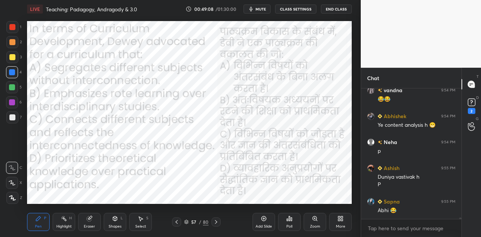
scroll to position [9992, 0]
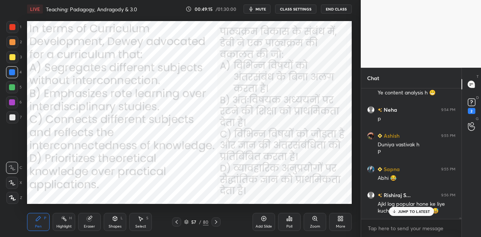
click at [402, 208] on div "JUMP TO LATEST" at bounding box center [411, 211] width 45 height 9
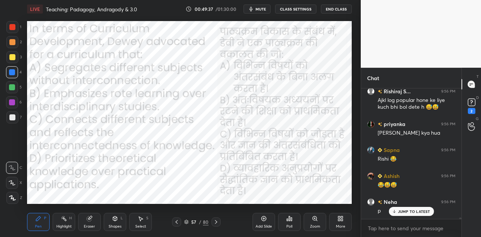
scroll to position [10122, 0]
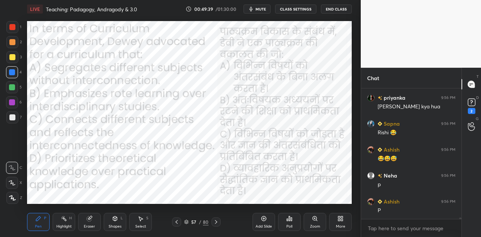
click at [260, 9] on span "mute" at bounding box center [261, 8] width 11 height 5
click at [288, 223] on div "Poll" at bounding box center [289, 222] width 23 height 18
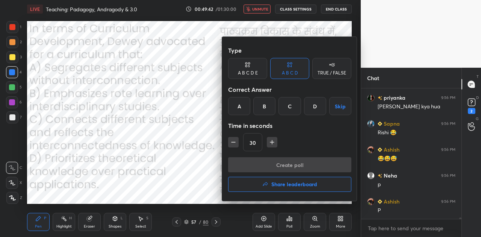
click at [292, 102] on div "C" at bounding box center [290, 106] width 22 height 18
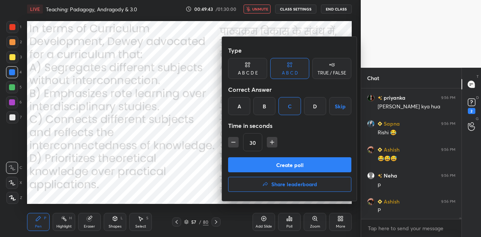
click at [307, 162] on button "Create poll" at bounding box center [289, 164] width 123 height 15
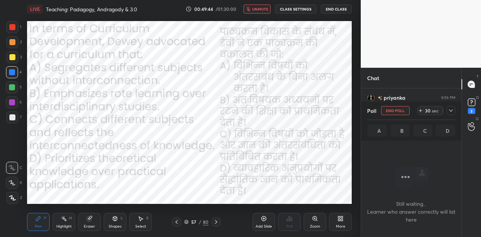
scroll to position [2, 2]
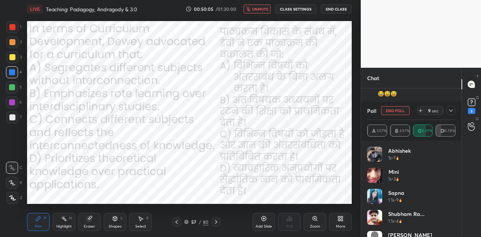
click at [268, 11] on span "unmute" at bounding box center [260, 8] width 16 height 5
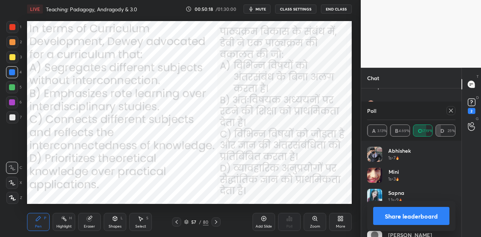
click at [420, 217] on button "Share leaderboard" at bounding box center [411, 216] width 76 height 18
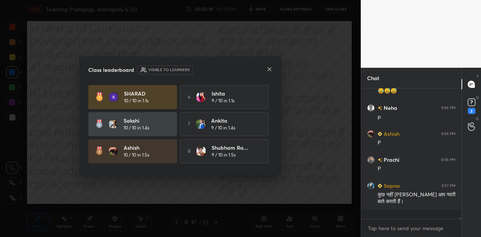
scroll to position [10180, 0]
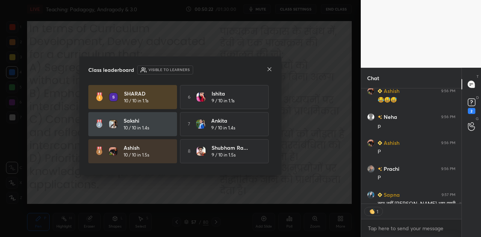
click at [269, 67] on icon at bounding box center [269, 69] width 6 height 6
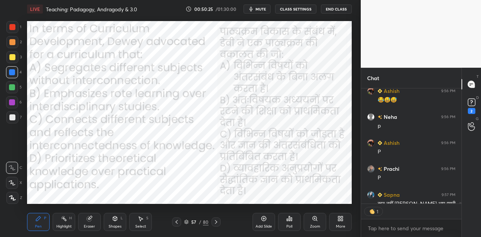
click at [216, 220] on icon at bounding box center [216, 222] width 6 height 6
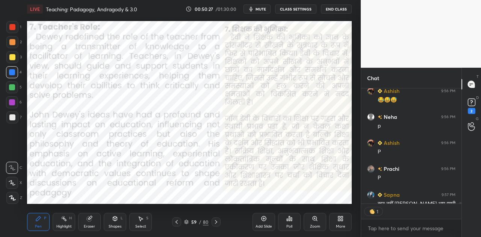
click at [216, 220] on icon at bounding box center [216, 222] width 6 height 6
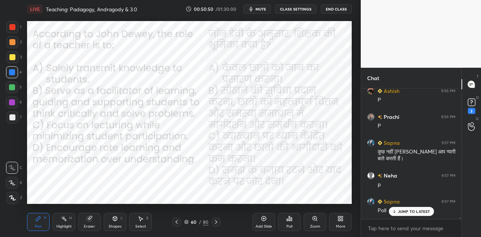
scroll to position [10258, 0]
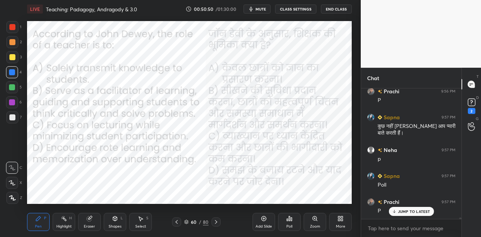
click at [288, 216] on icon at bounding box center [289, 218] width 6 height 6
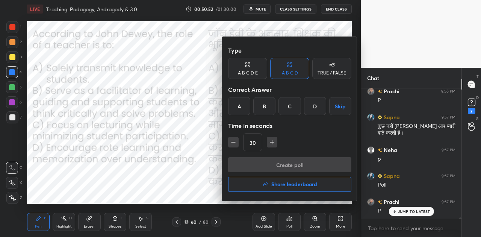
click at [263, 107] on div "B" at bounding box center [264, 106] width 22 height 18
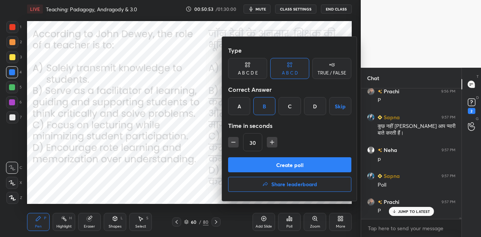
click at [299, 166] on button "Create poll" at bounding box center [289, 164] width 123 height 15
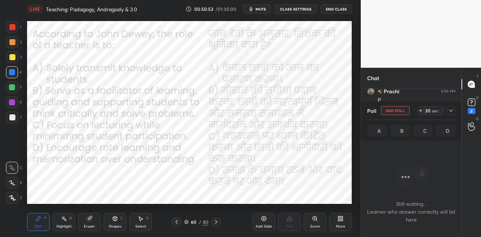
scroll to position [3, 2]
click at [263, 7] on span "mute" at bounding box center [261, 8] width 11 height 5
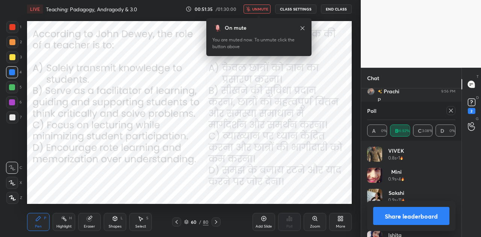
click at [416, 212] on button "Share leaderboard" at bounding box center [411, 216] width 76 height 18
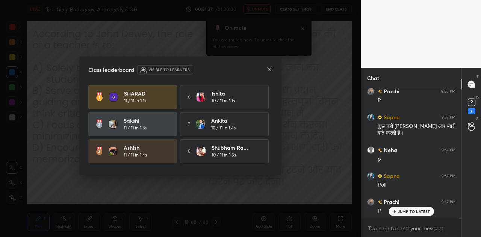
click at [268, 66] on icon at bounding box center [269, 69] width 6 height 6
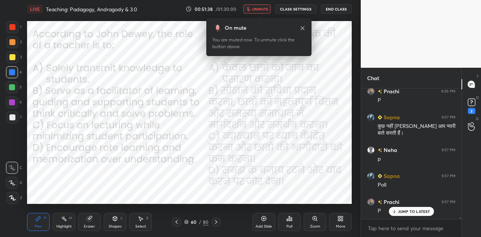
click at [414, 212] on p "JUMP TO LATEST" at bounding box center [414, 211] width 32 height 5
click at [262, 6] on button "unmute" at bounding box center [257, 9] width 27 height 9
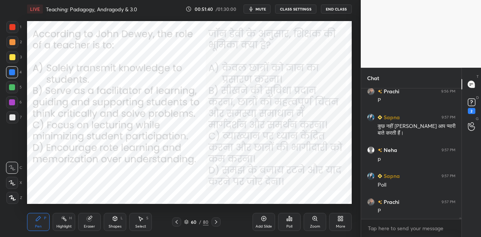
click at [216, 223] on icon at bounding box center [216, 222] width 6 height 6
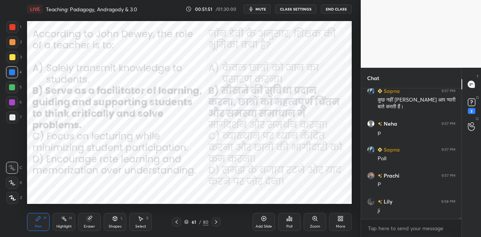
click at [185, 220] on icon at bounding box center [187, 221] width 4 height 2
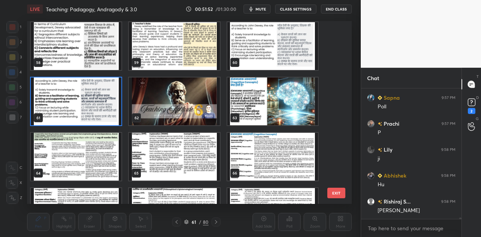
scroll to position [10465, 0]
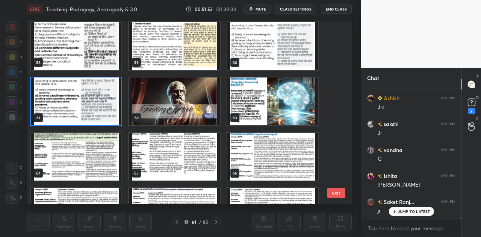
click at [264, 127] on div "63" at bounding box center [273, 101] width 98 height 55
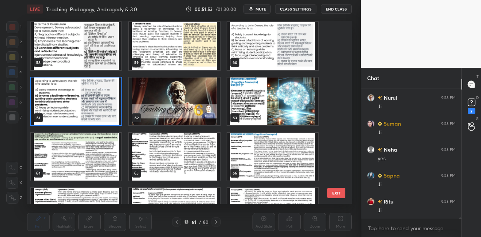
click at [264, 127] on div "63" at bounding box center [273, 101] width 98 height 55
click at [264, 111] on img "grid" at bounding box center [272, 101] width 91 height 48
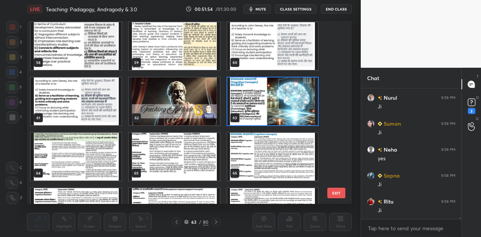
click at [264, 111] on img "grid" at bounding box center [272, 101] width 91 height 48
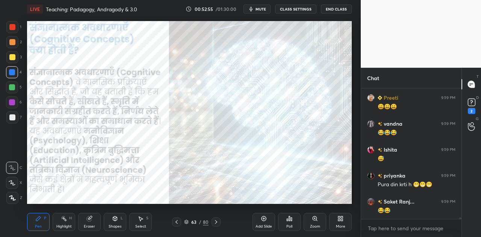
scroll to position [11198, 0]
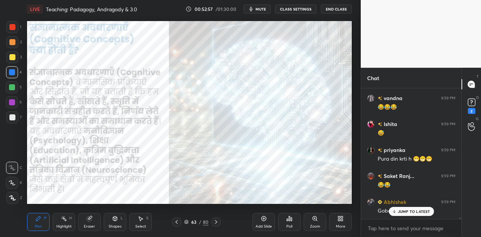
click at [406, 211] on p "JUMP TO LATEST" at bounding box center [414, 211] width 32 height 5
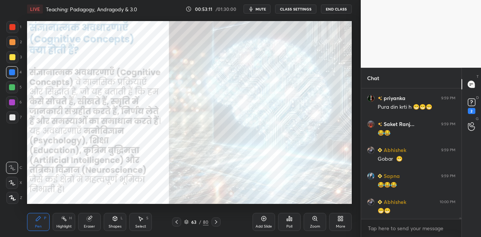
scroll to position [11276, 0]
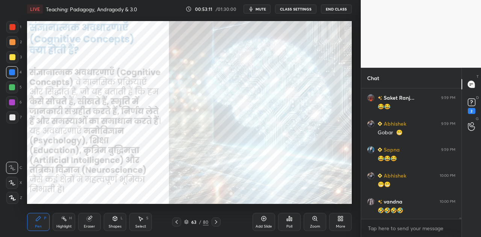
click at [217, 223] on icon at bounding box center [216, 222] width 6 height 6
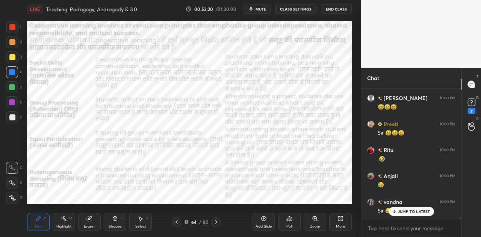
scroll to position [11432, 0]
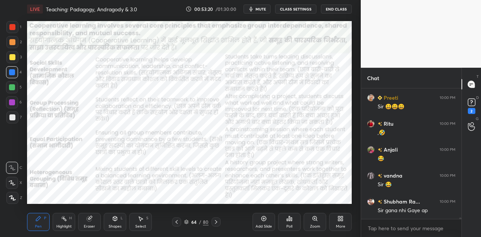
click at [401, 211] on div "Sir gana nhi Gaye ap" at bounding box center [417, 211] width 78 height 8
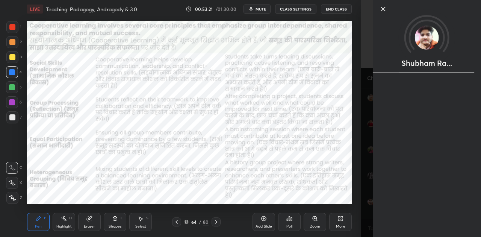
scroll to position [11458, 0]
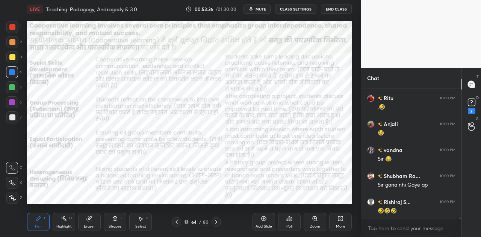
click at [216, 221] on icon at bounding box center [216, 222] width 6 height 6
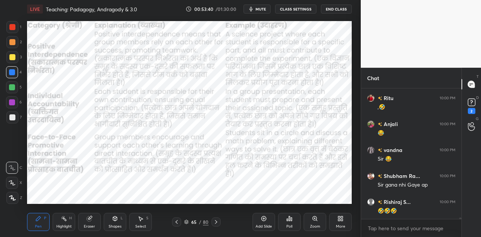
scroll to position [11484, 0]
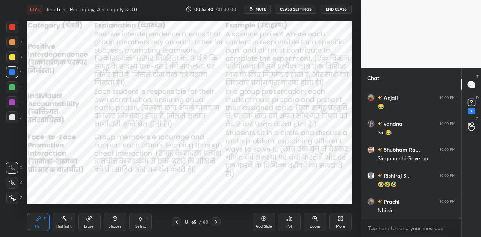
click at [216, 221] on icon at bounding box center [216, 222] width 6 height 6
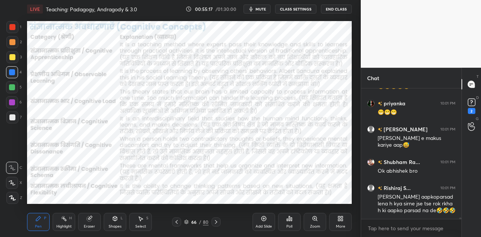
scroll to position [11854, 0]
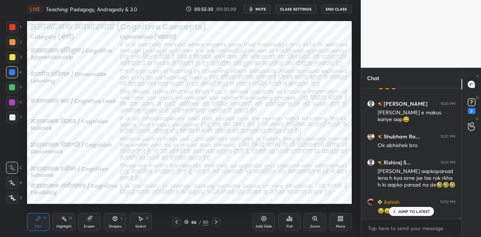
click at [217, 224] on icon at bounding box center [216, 222] width 6 height 6
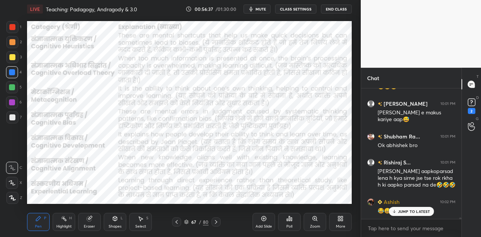
click at [214, 223] on icon at bounding box center [216, 222] width 6 height 6
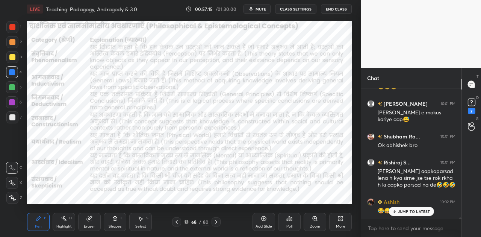
click at [264, 7] on span "mute" at bounding box center [261, 8] width 11 height 5
click at [264, 7] on span "unmute" at bounding box center [260, 8] width 16 height 5
click at [264, 219] on icon at bounding box center [264, 218] width 6 height 6
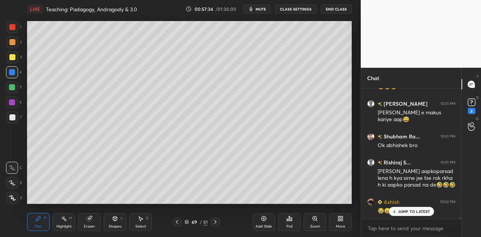
click at [13, 118] on div at bounding box center [12, 117] width 6 height 6
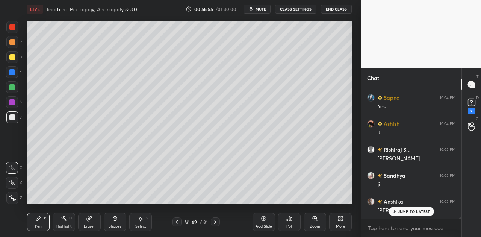
scroll to position [12062, 0]
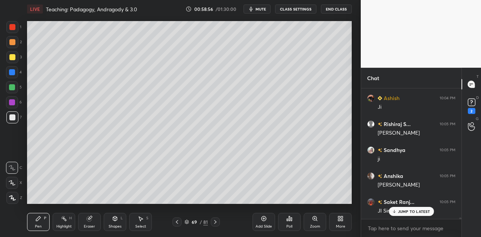
click at [114, 223] on div "Shapes L" at bounding box center [115, 222] width 23 height 18
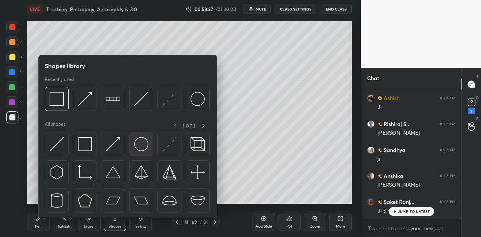
click at [144, 138] on img at bounding box center [141, 144] width 14 height 14
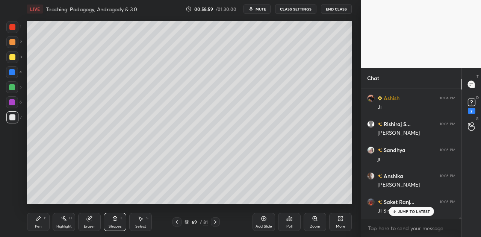
click at [14, 39] on div at bounding box center [12, 42] width 6 height 6
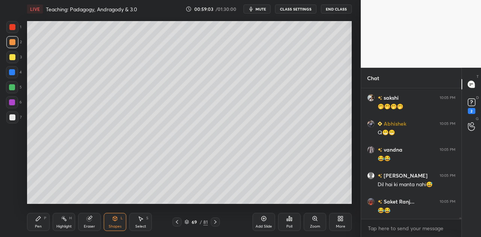
scroll to position [12244, 0]
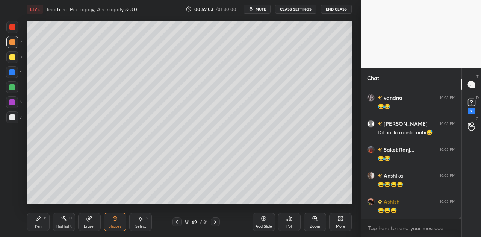
click at [41, 222] on div "Pen P" at bounding box center [38, 222] width 23 height 18
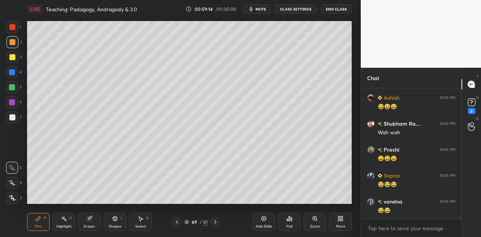
scroll to position [12373, 0]
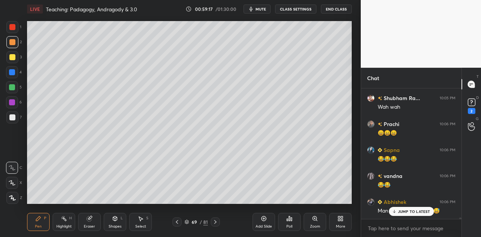
click at [410, 212] on p "JUMP TO LATEST" at bounding box center [414, 211] width 32 height 5
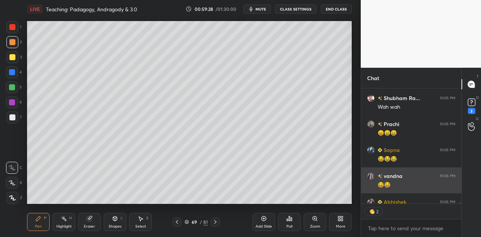
scroll to position [12414, 0]
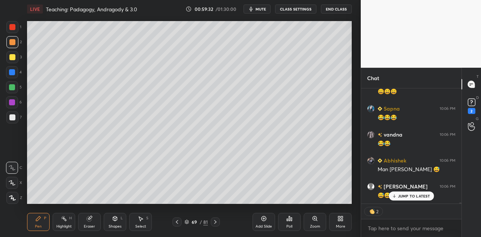
click at [177, 223] on icon at bounding box center [177, 222] width 6 height 6
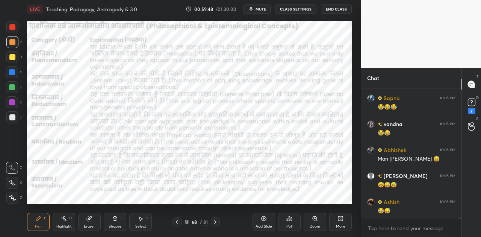
scroll to position [12451, 0]
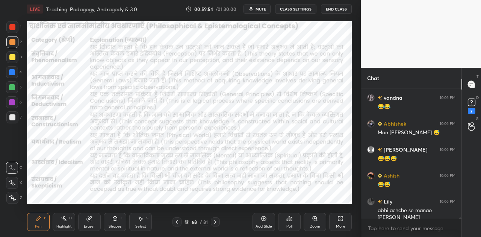
click at [215, 221] on icon at bounding box center [215, 222] width 2 height 4
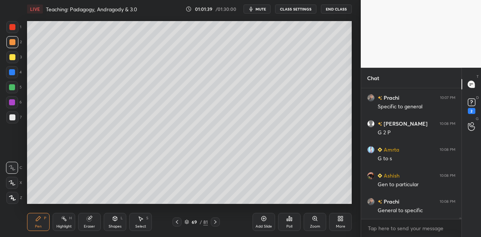
scroll to position [11515, 0]
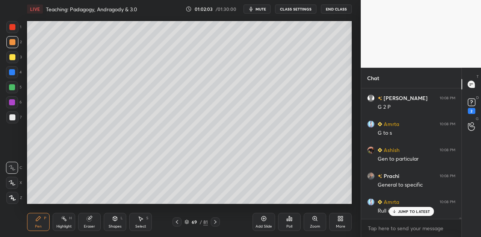
click at [421, 210] on p "JUMP TO LATEST" at bounding box center [414, 211] width 32 height 5
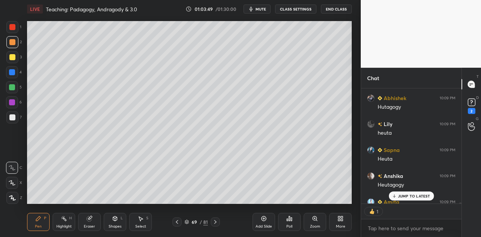
scroll to position [2, 2]
click at [12, 58] on div at bounding box center [12, 57] width 6 height 6
click at [13, 115] on div at bounding box center [12, 117] width 6 height 6
click at [410, 195] on p "JUMP TO LATEST" at bounding box center [414, 196] width 32 height 5
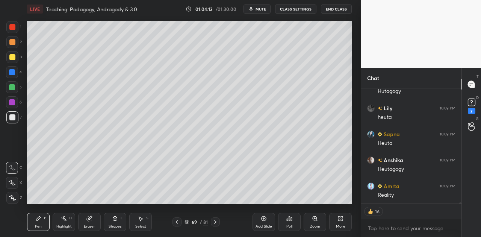
scroll to position [11920, 0]
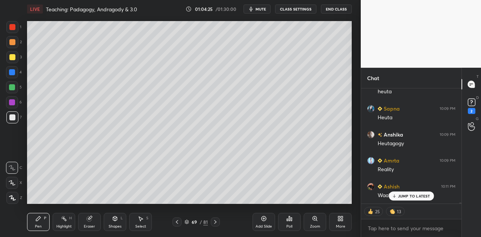
click at [14, 57] on div at bounding box center [12, 57] width 6 height 6
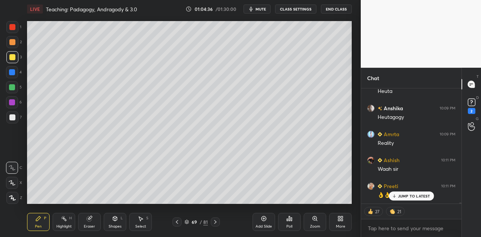
scroll to position [11978, 0]
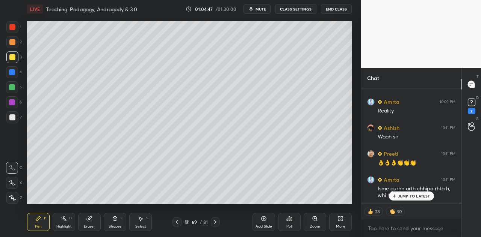
click at [403, 195] on p "JUMP TO LATEST" at bounding box center [414, 196] width 32 height 5
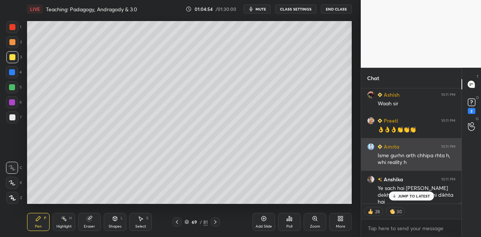
scroll to position [12037, 0]
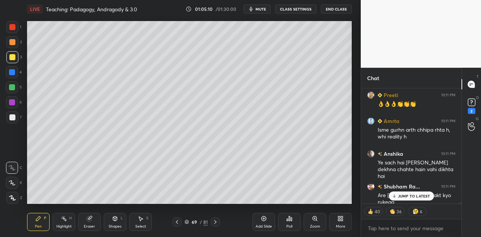
click at [422, 196] on p "JUMP TO LATEST" at bounding box center [414, 196] width 32 height 5
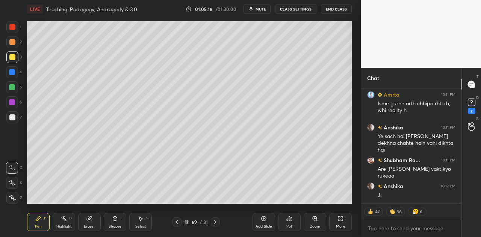
scroll to position [12096, 0]
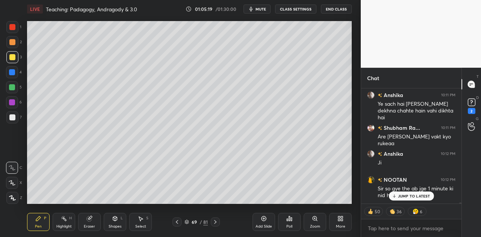
click at [400, 199] on div "JUMP TO LATEST" at bounding box center [411, 195] width 45 height 9
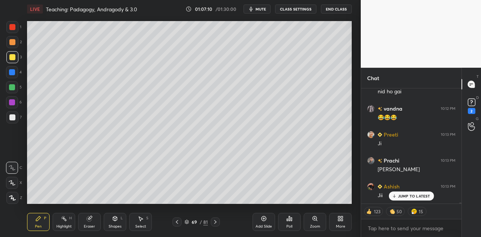
scroll to position [12226, 0]
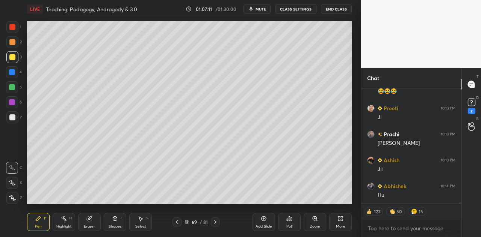
click at [409, 195] on div "Hu" at bounding box center [417, 195] width 78 height 8
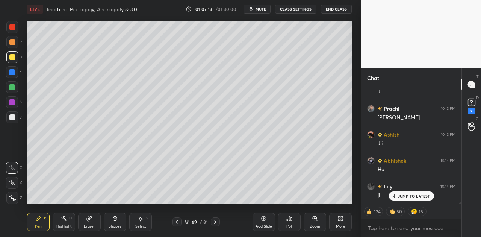
click at [262, 9] on span "mute" at bounding box center [261, 8] width 11 height 5
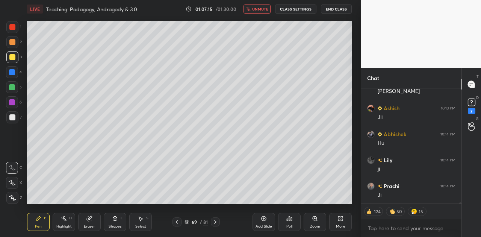
click at [178, 219] on icon at bounding box center [177, 222] width 6 height 6
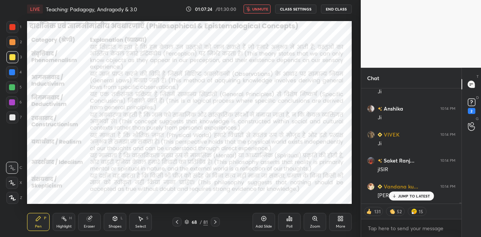
scroll to position [12485, 0]
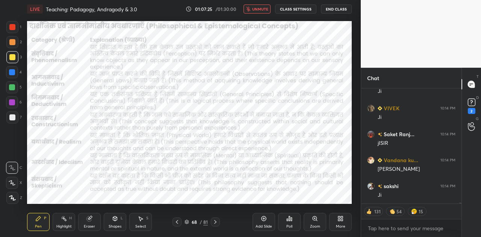
click at [215, 221] on icon at bounding box center [215, 222] width 6 height 6
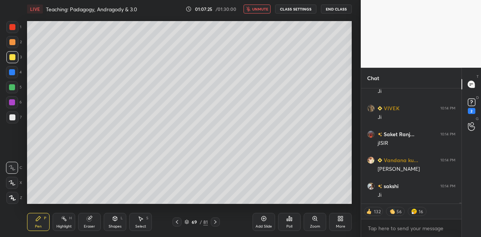
click at [215, 221] on icon at bounding box center [215, 222] width 6 height 6
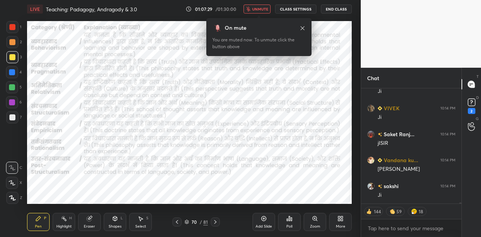
click at [258, 9] on span "unmute" at bounding box center [260, 8] width 16 height 5
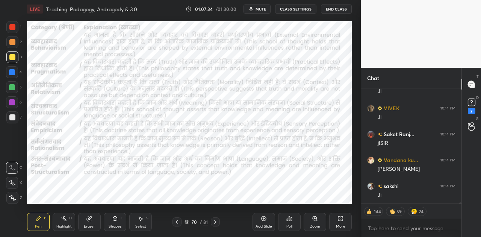
click at [13, 71] on div at bounding box center [12, 72] width 6 height 6
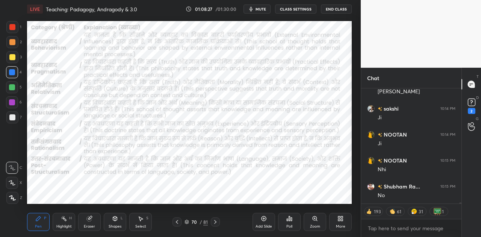
scroll to position [12589, 0]
click at [263, 220] on icon at bounding box center [264, 218] width 6 height 6
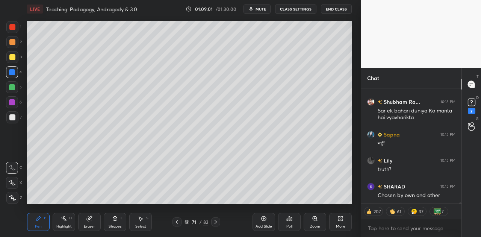
scroll to position [12751, 0]
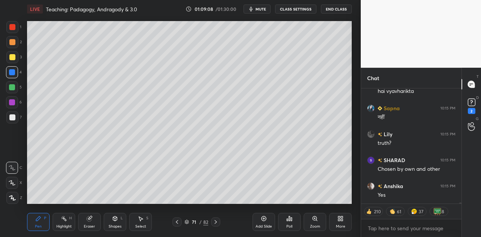
click at [177, 222] on icon at bounding box center [177, 222] width 6 height 6
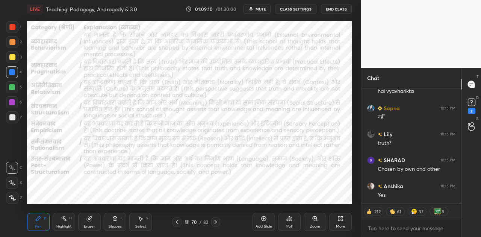
click at [14, 71] on div at bounding box center [12, 72] width 6 height 6
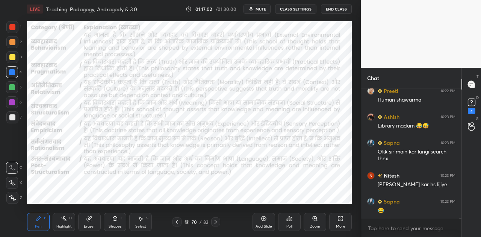
scroll to position [14240, 0]
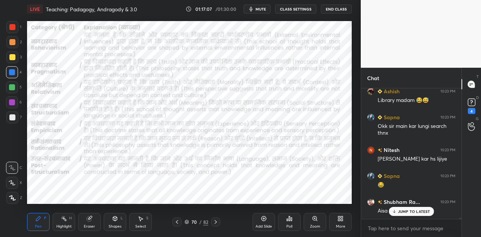
click at [407, 210] on p "JUMP TO LATEST" at bounding box center [414, 211] width 32 height 5
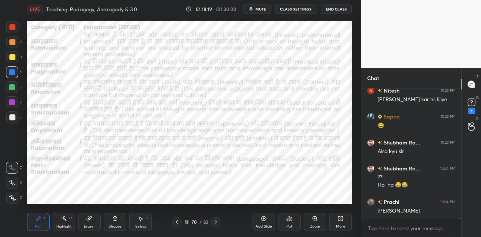
scroll to position [14325, 0]
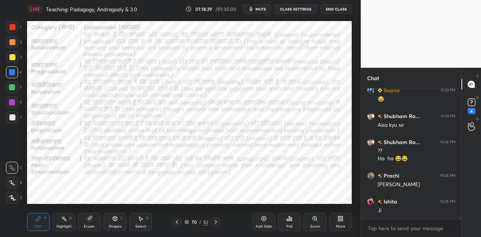
click at [214, 222] on icon at bounding box center [216, 222] width 6 height 6
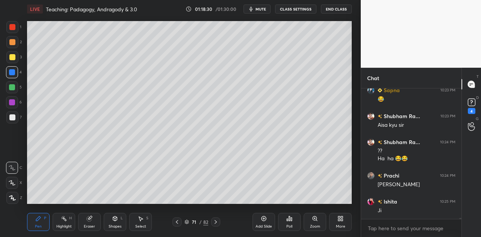
click at [214, 222] on icon at bounding box center [216, 222] width 6 height 6
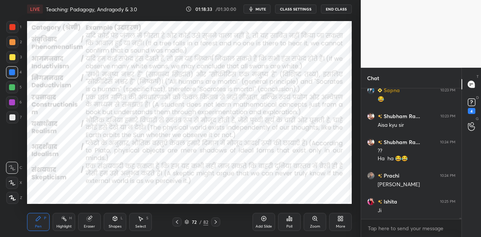
click at [214, 222] on icon at bounding box center [216, 222] width 6 height 6
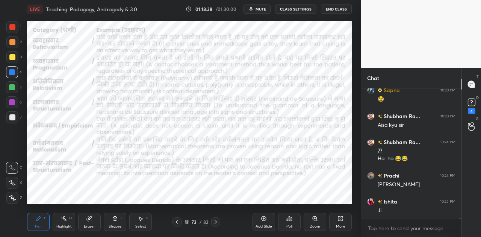
click at [214, 222] on icon at bounding box center [216, 222] width 6 height 6
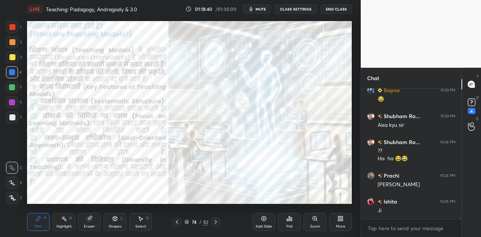
click at [175, 221] on icon at bounding box center [177, 222] width 6 height 6
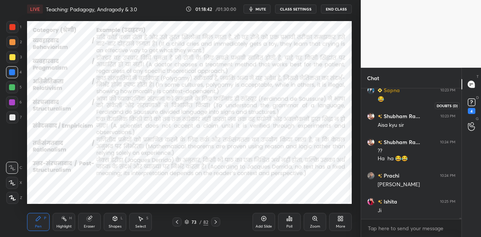
click at [469, 100] on rect at bounding box center [471, 102] width 7 height 7
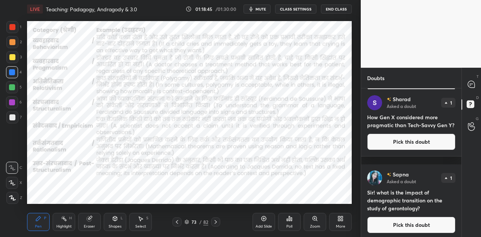
scroll to position [160, 0]
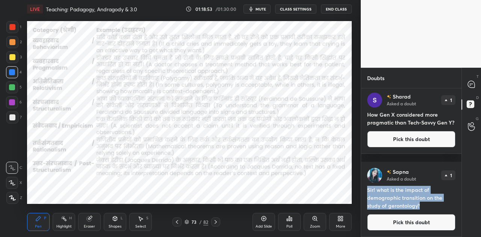
drag, startPoint x: 367, startPoint y: 188, endPoint x: 426, endPoint y: 208, distance: 62.3
click at [426, 208] on h4 "Sir! what is the impact of demographic transition on the study of gerontology?" at bounding box center [411, 198] width 88 height 24
copy h4 "Sir! what is the impact of demographic transition on the study of gerontology?"
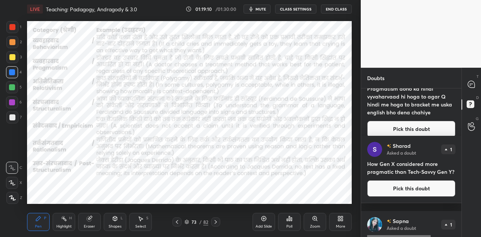
scroll to position [110, 0]
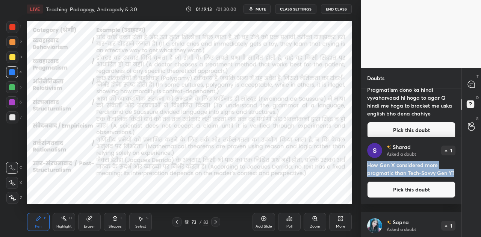
drag, startPoint x: 367, startPoint y: 163, endPoint x: 375, endPoint y: 183, distance: 21.2
click at [375, 177] on h4 "How Gen X considered more pragmatic than Tech-Savvy Gen Y?" at bounding box center [411, 169] width 88 height 16
copy h4 "How Gen X considered more pragmatic than Tech-Savvy Gen Y?"
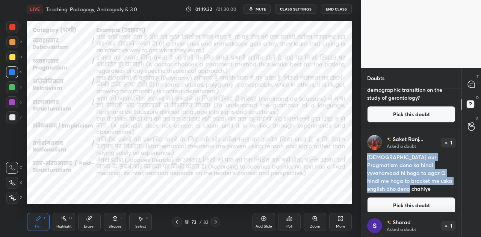
drag, startPoint x: 367, startPoint y: 155, endPoint x: 454, endPoint y: 182, distance: 91.3
click at [454, 182] on div "Saket Ranj... Asked a doubt 1 Behavirism aur Pragmatism dono ka hindi vyvaharva…" at bounding box center [411, 174] width 100 height 91
copy h4 "[DEMOGRAPHIC_DATA] aur Pragmatism dono ka hindi vyvaharvaad hi hoga to agar Q h…"
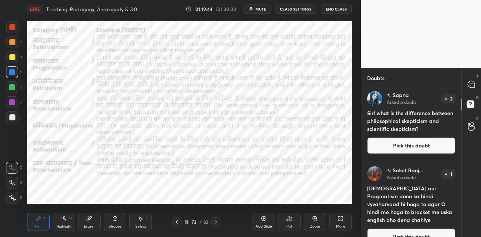
scroll to position [0, 0]
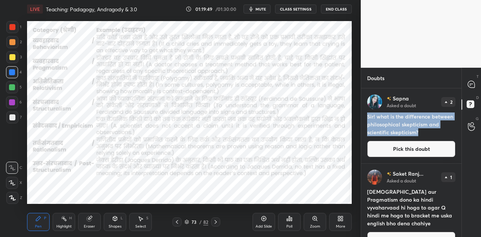
drag, startPoint x: 367, startPoint y: 116, endPoint x: 424, endPoint y: 133, distance: 59.4
click at [424, 133] on h4 "Sir! what is the difference between philosophical skepticism and scientific ske…" at bounding box center [411, 124] width 88 height 24
copy h4 "Sir! what is the difference between philosophical skepticism and scientific ske…"
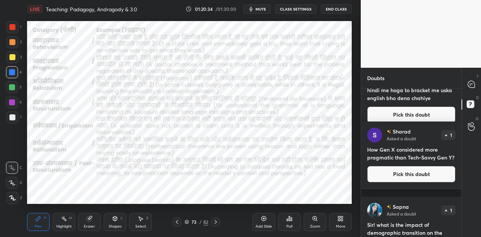
scroll to position [160, 0]
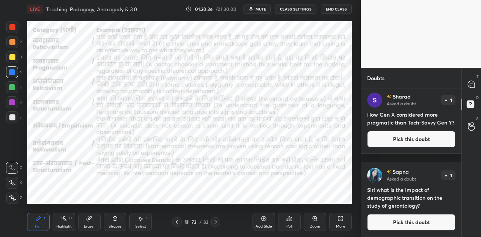
click at [414, 223] on button "Pick this doubt" at bounding box center [411, 222] width 88 height 17
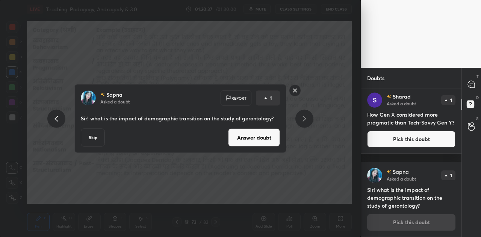
click at [255, 144] on button "Answer doubt" at bounding box center [254, 138] width 52 height 18
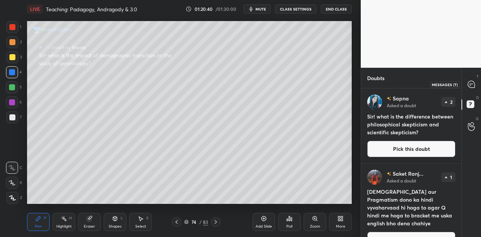
click at [472, 85] on icon at bounding box center [471, 84] width 7 height 7
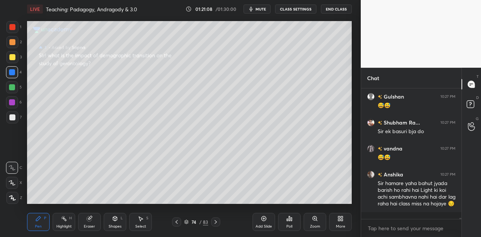
scroll to position [14763, 0]
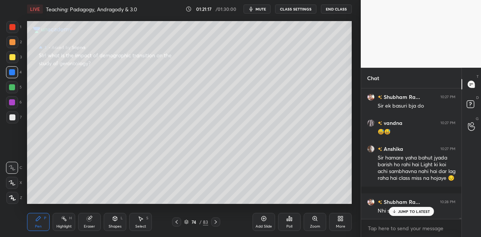
click at [416, 211] on p "JUMP TO LATEST" at bounding box center [414, 211] width 32 height 5
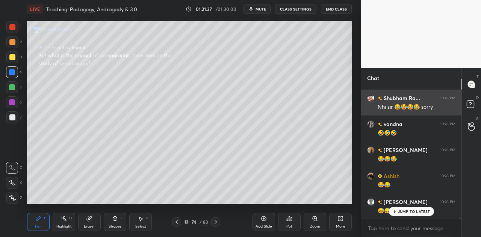
scroll to position [14918, 0]
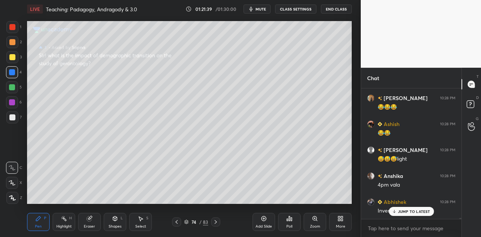
click at [406, 213] on p "JUMP TO LATEST" at bounding box center [414, 211] width 32 height 5
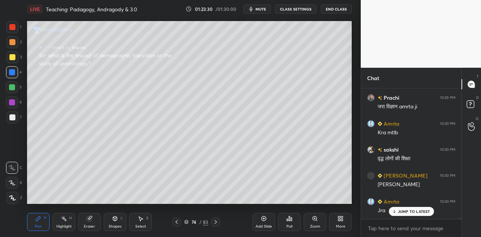
scroll to position [15250, 0]
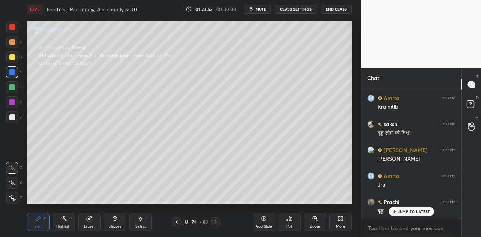
click at [410, 210] on p "JUMP TO LATEST" at bounding box center [414, 211] width 32 height 5
click at [258, 11] on span "mute" at bounding box center [261, 8] width 11 height 5
click at [256, 12] on button "unmute" at bounding box center [257, 9] width 27 height 9
click at [474, 104] on icon at bounding box center [472, 105] width 14 height 14
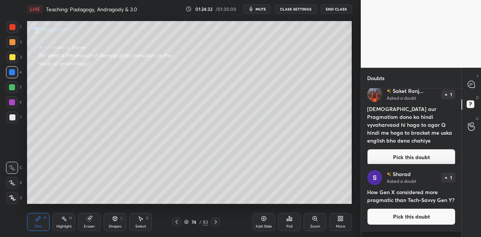
scroll to position [85, 0]
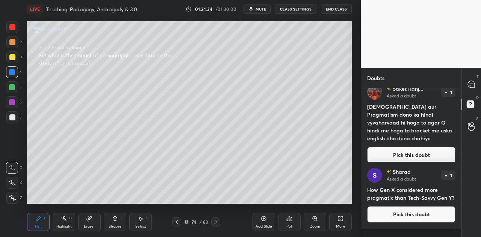
click at [421, 223] on button "Pick this doubt" at bounding box center [411, 214] width 88 height 17
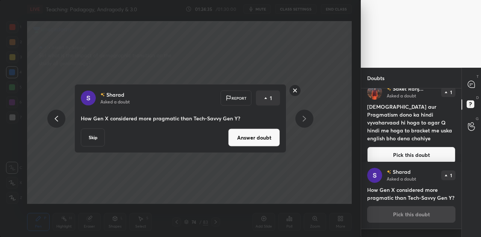
click at [265, 139] on button "Answer doubt" at bounding box center [254, 138] width 52 height 18
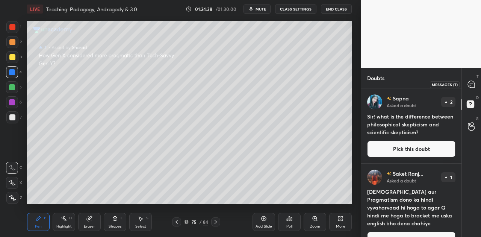
click at [471, 88] on icon at bounding box center [472, 84] width 8 height 8
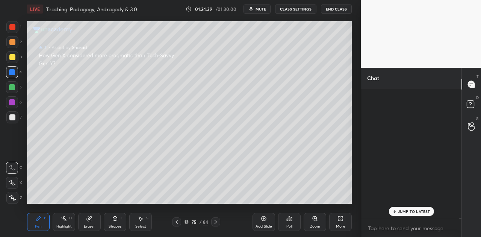
scroll to position [128, 98]
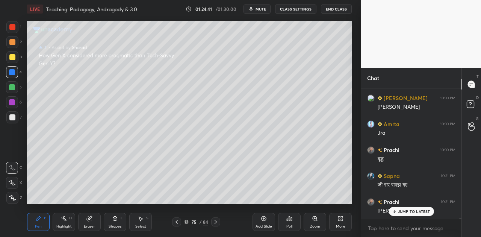
click at [413, 212] on p "JUMP TO LATEST" at bounding box center [414, 211] width 32 height 5
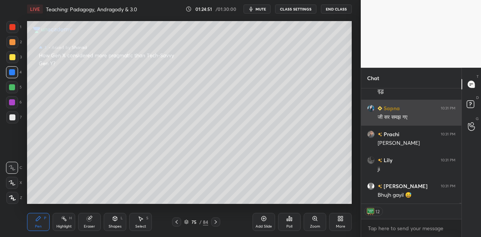
scroll to position [15376, 0]
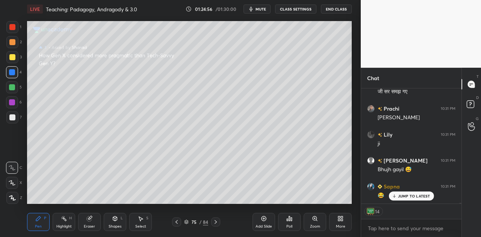
click at [412, 195] on p "JUMP TO LATEST" at bounding box center [414, 196] width 32 height 5
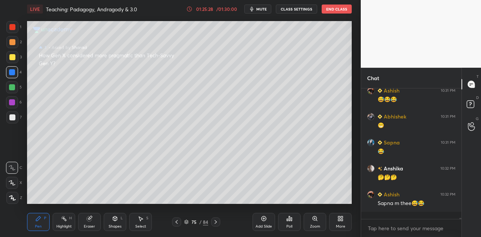
scroll to position [15517, 0]
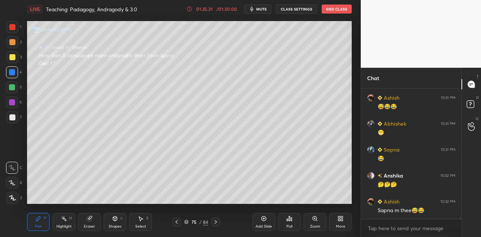
click at [14, 117] on div at bounding box center [12, 117] width 6 height 6
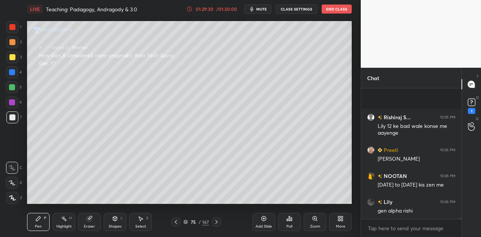
scroll to position [16323, 0]
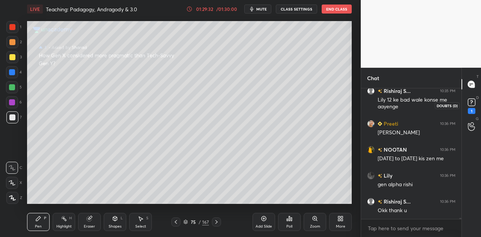
click at [472, 105] on rect at bounding box center [471, 102] width 7 height 7
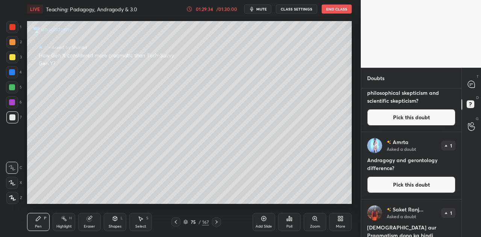
scroll to position [77, 0]
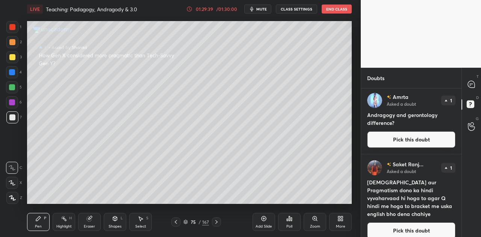
click at [428, 222] on button "Pick this doubt" at bounding box center [411, 230] width 88 height 17
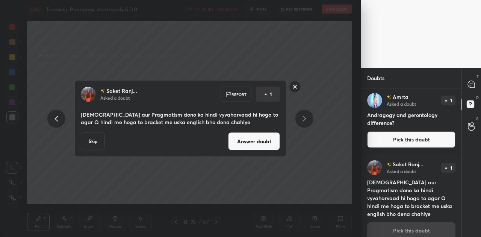
click at [260, 144] on button "Answer doubt" at bounding box center [254, 141] width 52 height 18
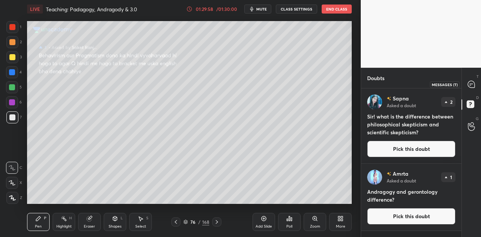
click at [472, 84] on icon at bounding box center [471, 84] width 7 height 7
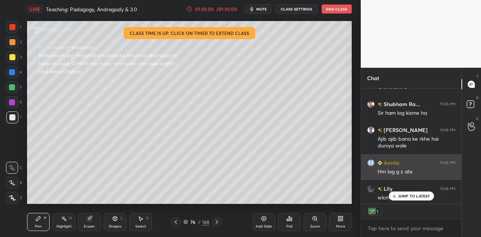
scroll to position [16410, 0]
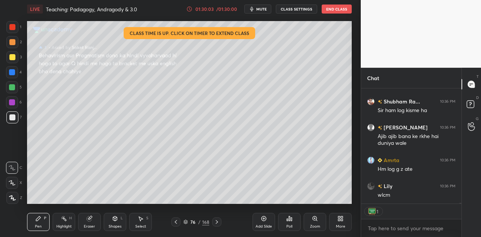
click at [192, 11] on icon at bounding box center [189, 9] width 6 height 6
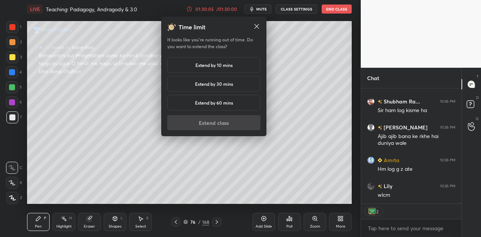
click at [217, 68] on h5 "Extend by 10 mins" at bounding box center [213, 65] width 37 height 7
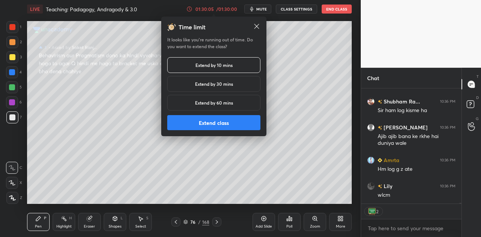
click at [234, 125] on button "Extend class" at bounding box center [213, 122] width 93 height 15
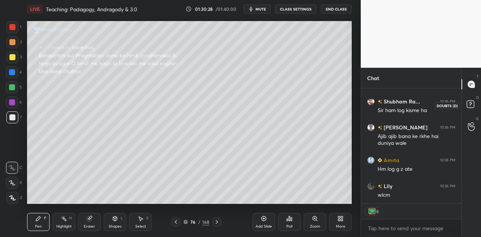
scroll to position [16436, 0]
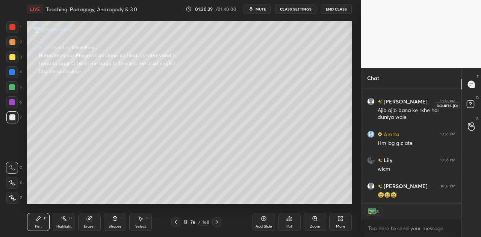
click at [472, 102] on rect at bounding box center [470, 104] width 7 height 7
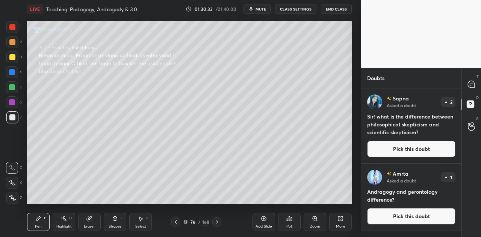
click at [418, 213] on button "Pick this doubt" at bounding box center [411, 216] width 88 height 17
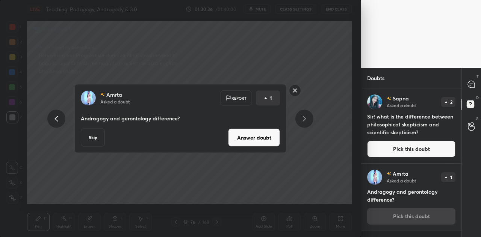
click at [386, 150] on button "Pick this doubt" at bounding box center [411, 149] width 88 height 17
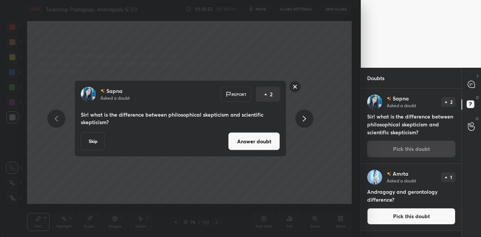
click at [255, 143] on button "Answer doubt" at bounding box center [254, 141] width 52 height 18
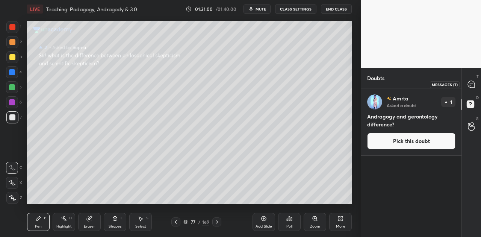
click at [475, 83] on icon at bounding box center [472, 84] width 8 height 8
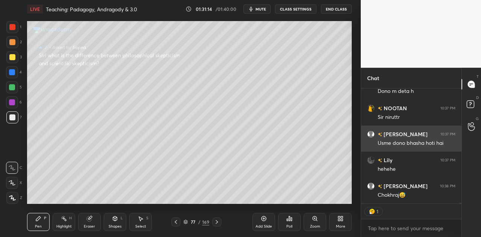
scroll to position [16741, 0]
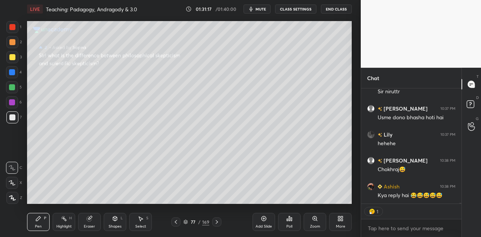
click at [412, 195] on div "NOOTAN 10:37 PM Sir niruttr [PERSON_NAME] n 10:37 PM Usme dono bhasha hoti hai …" at bounding box center [411, 145] width 100 height 115
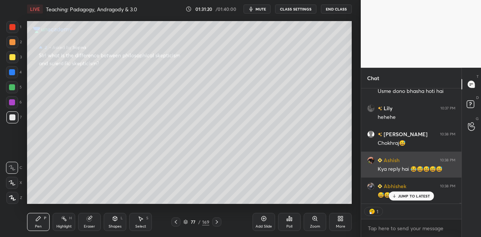
scroll to position [16799, 0]
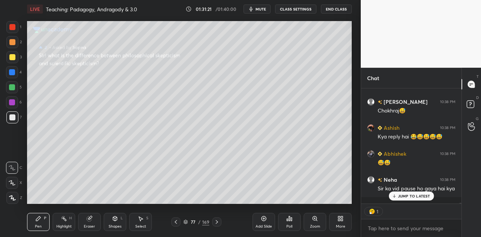
click at [14, 56] on div at bounding box center [12, 57] width 6 height 6
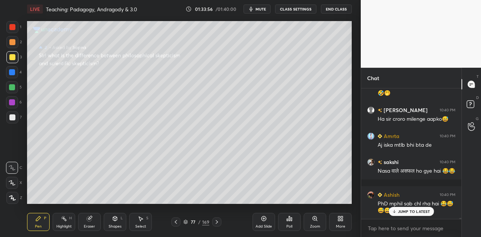
scroll to position [17408, 0]
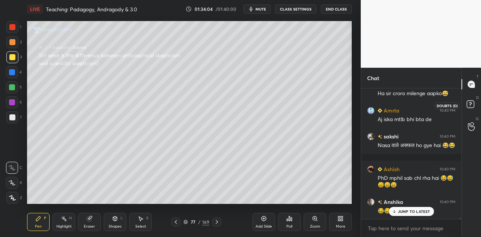
click at [468, 102] on rect at bounding box center [470, 104] width 7 height 7
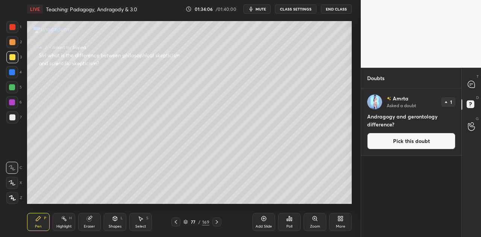
click at [428, 141] on button "Pick this doubt" at bounding box center [411, 141] width 88 height 17
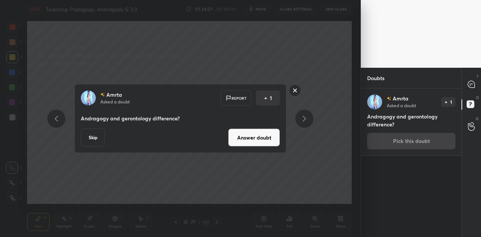
click at [256, 138] on button "Answer doubt" at bounding box center [254, 138] width 52 height 18
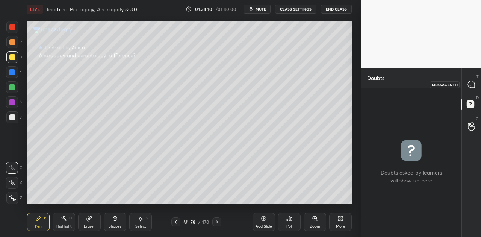
click at [474, 83] on icon at bounding box center [471, 84] width 7 height 7
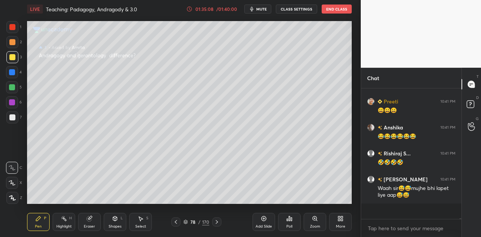
scroll to position [18044, 0]
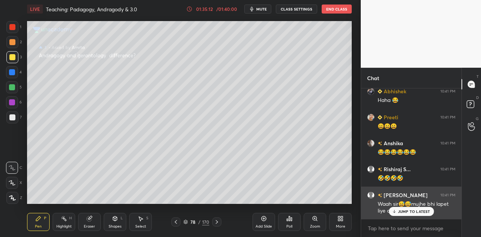
drag, startPoint x: 407, startPoint y: 213, endPoint x: 379, endPoint y: 194, distance: 34.2
click at [406, 210] on p "JUMP TO LATEST" at bounding box center [414, 211] width 32 height 5
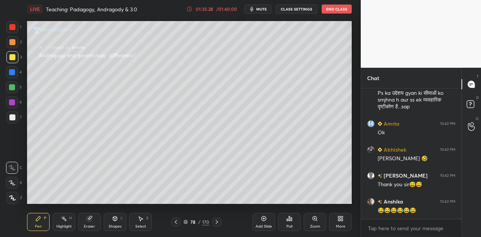
scroll to position [18239, 0]
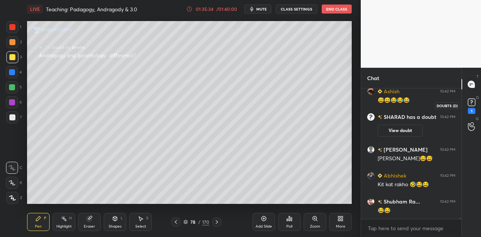
click at [471, 103] on icon at bounding box center [471, 101] width 3 height 3
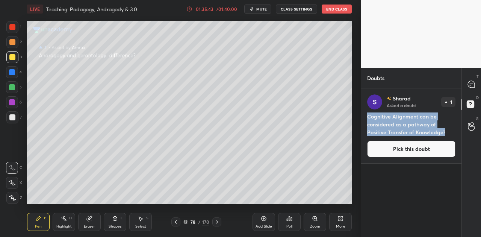
drag, startPoint x: 368, startPoint y: 115, endPoint x: 444, endPoint y: 131, distance: 77.5
click at [444, 131] on h4 "Cognitive Alignment can be considered as a pathway of Positive Transfer of Know…" at bounding box center [411, 124] width 88 height 24
copy h4 "Cognitive Alignment can be considered as a pathway of Positive Transfer of Know…"
click at [473, 81] on icon at bounding box center [471, 84] width 7 height 7
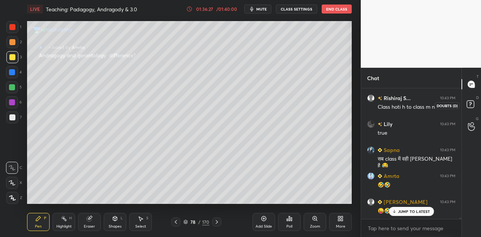
scroll to position [17242, 0]
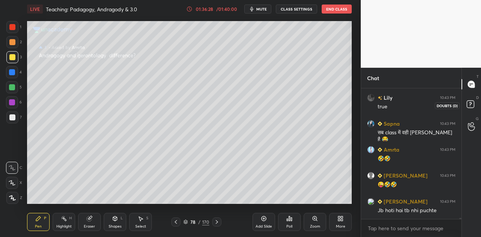
click at [472, 107] on rect at bounding box center [470, 104] width 7 height 7
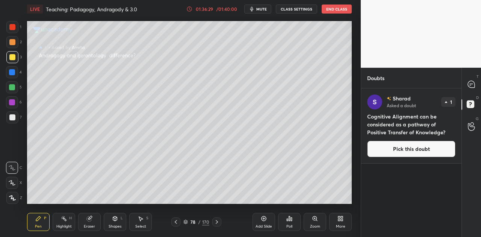
click at [409, 151] on button "Pick this doubt" at bounding box center [411, 149] width 88 height 17
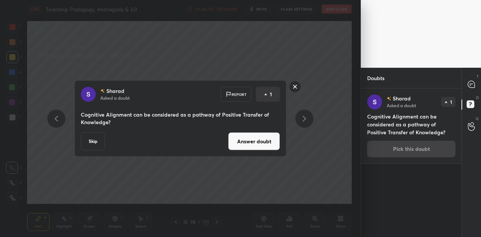
click at [258, 141] on button "Answer doubt" at bounding box center [254, 141] width 52 height 18
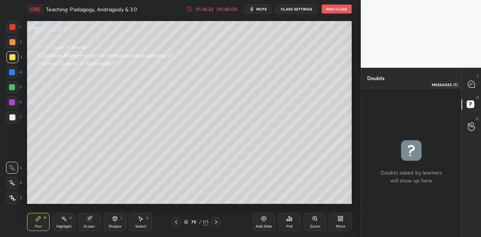
click at [472, 84] on icon at bounding box center [471, 84] width 7 height 7
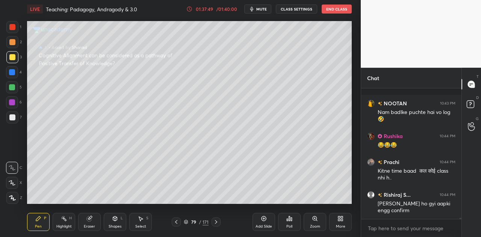
scroll to position [17535, 0]
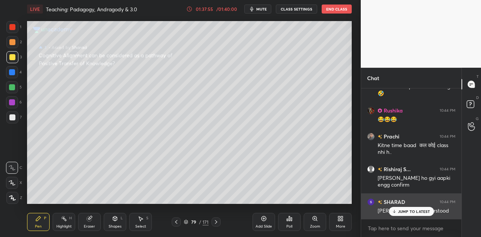
click at [412, 206] on div "[PERSON_NAME] understood" at bounding box center [417, 210] width 78 height 9
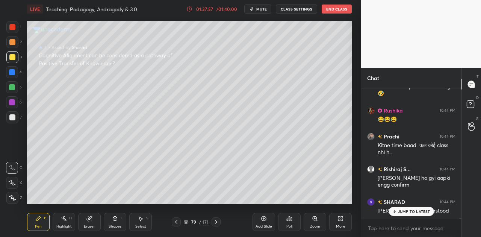
click at [422, 215] on div "JUMP TO LATEST" at bounding box center [411, 211] width 45 height 9
click at [285, 225] on div "Poll" at bounding box center [289, 222] width 23 height 18
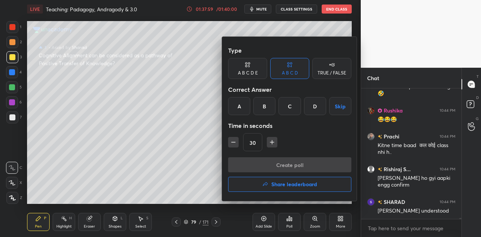
click at [277, 186] on h4 "Share leaderboard" at bounding box center [294, 184] width 46 height 5
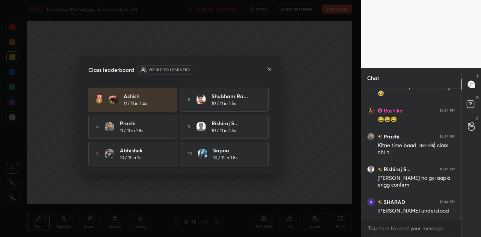
scroll to position [53, 0]
click at [269, 69] on icon at bounding box center [269, 69] width 6 height 6
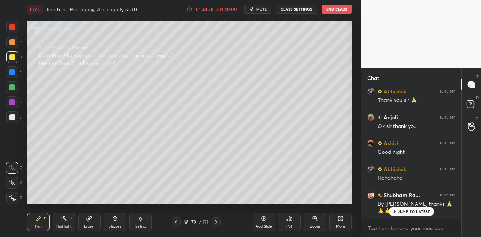
scroll to position [18378, 0]
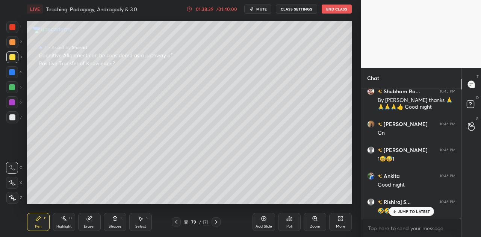
click at [338, 11] on button "End Class" at bounding box center [337, 9] width 30 height 9
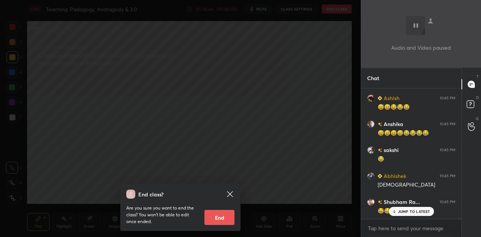
click at [221, 213] on button "End" at bounding box center [219, 217] width 30 height 15
type textarea "x"
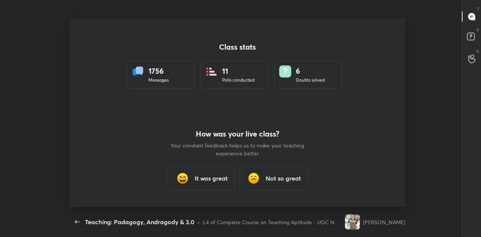
click at [212, 176] on h3 "It was great" at bounding box center [211, 178] width 33 height 9
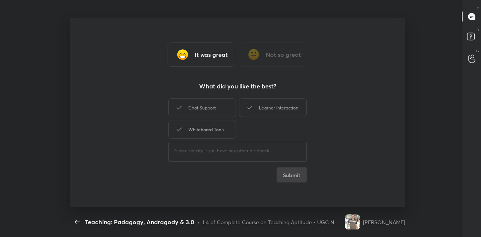
click at [209, 128] on div "Whiteboard Tools" at bounding box center [202, 129] width 68 height 19
click at [294, 180] on button "Submit" at bounding box center [292, 174] width 30 height 15
